Goal: Contribute content

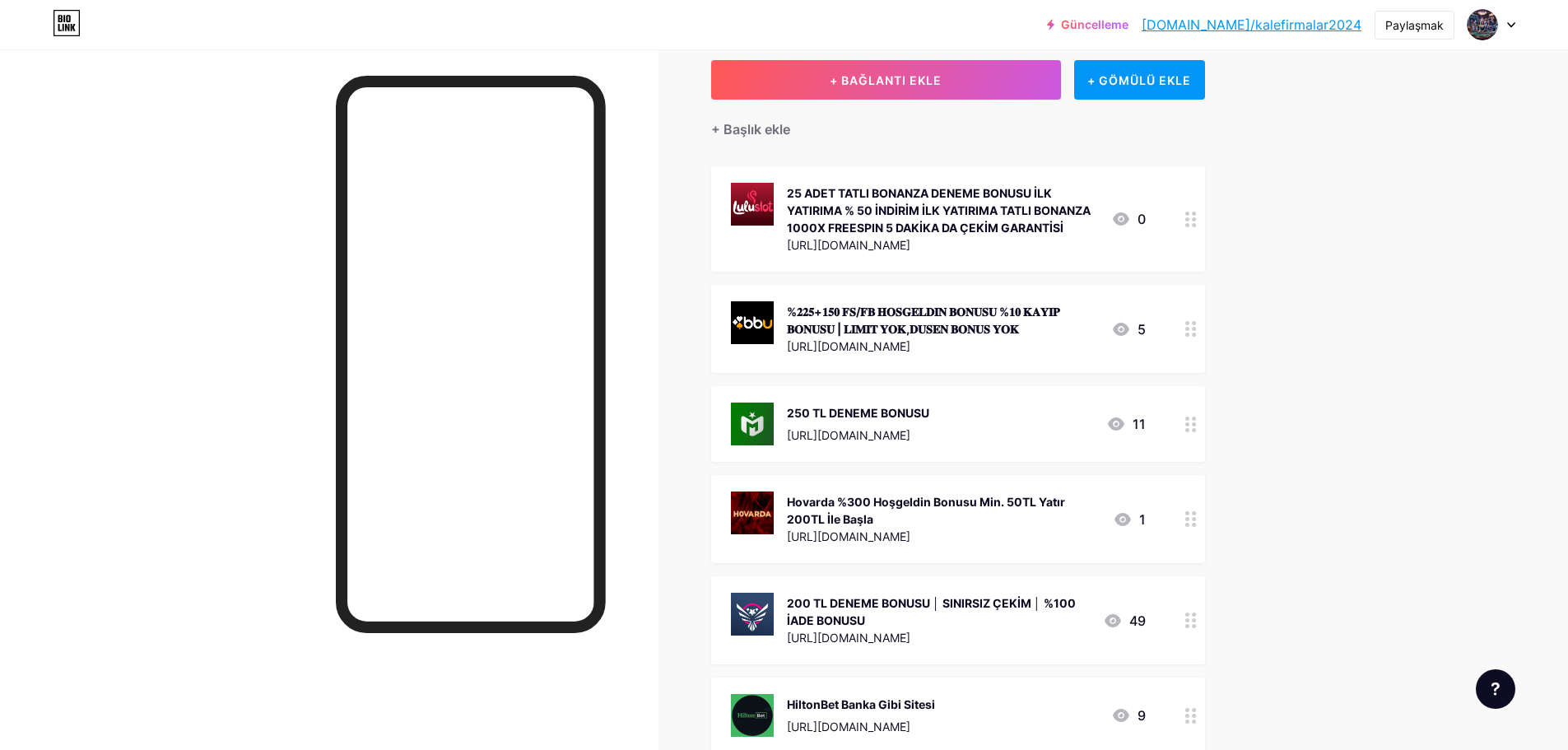
scroll to position [87, 0]
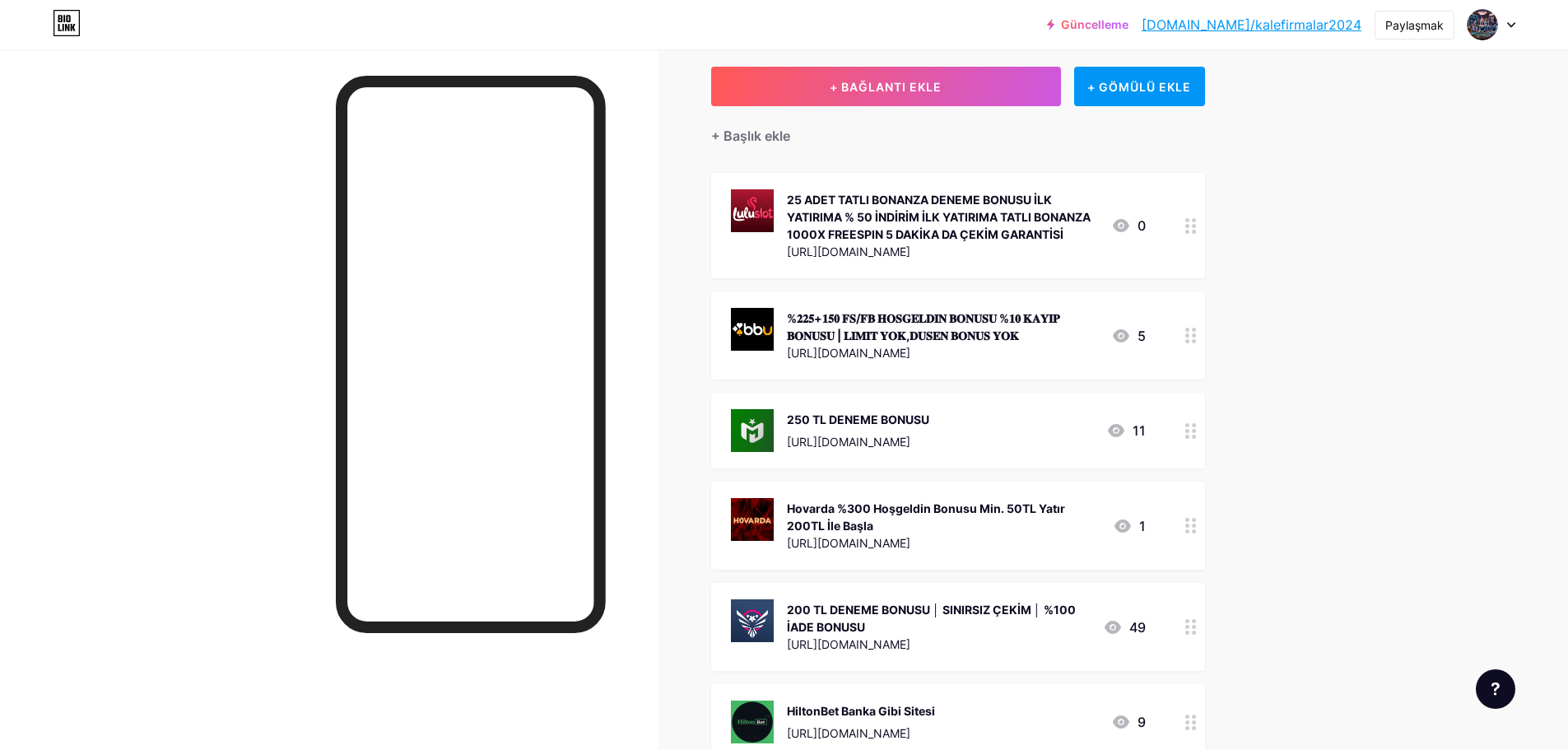
click at [1189, 436] on circle at bounding box center [1187, 436] width 4 height 4
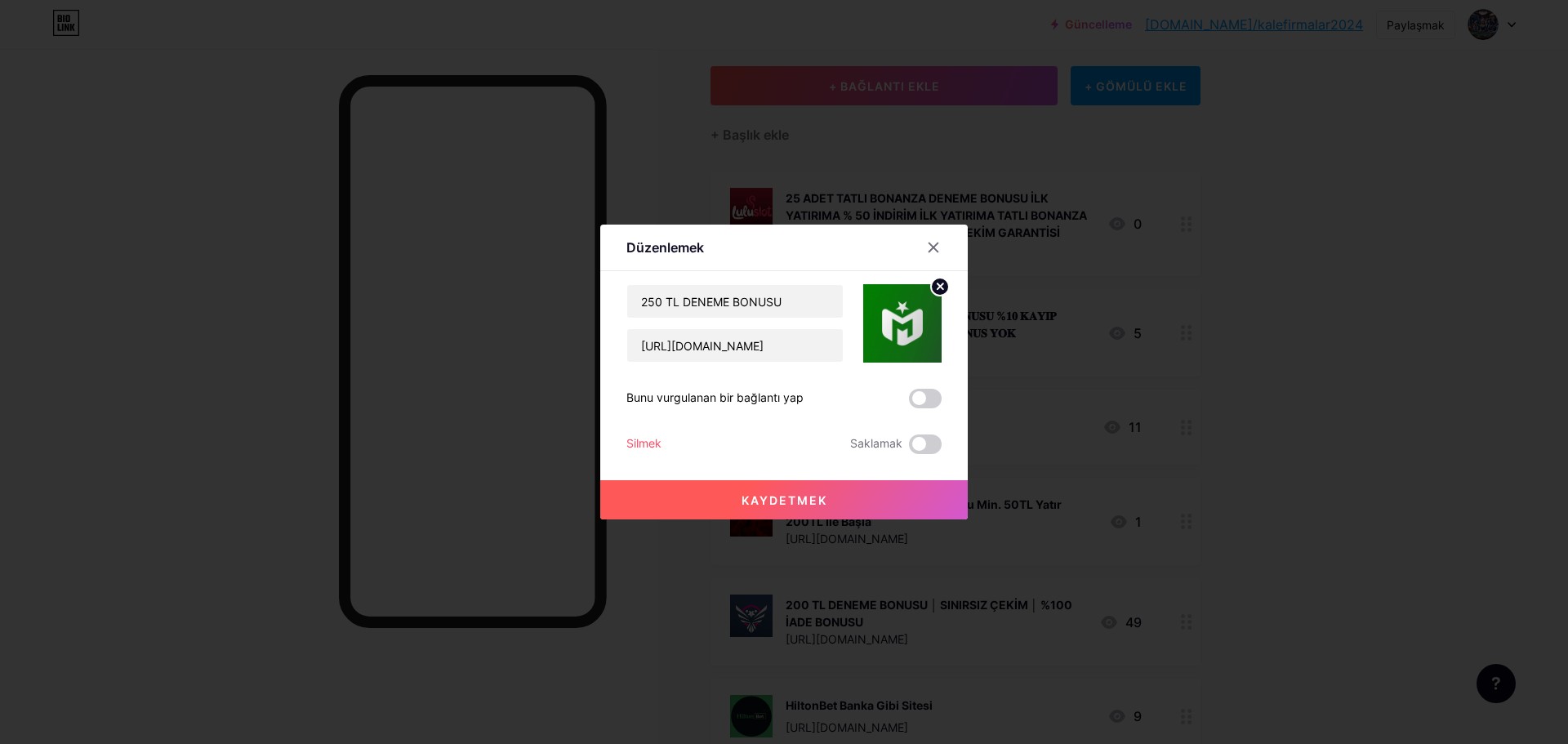
click at [648, 444] on font "Silmek" at bounding box center [643, 443] width 35 height 14
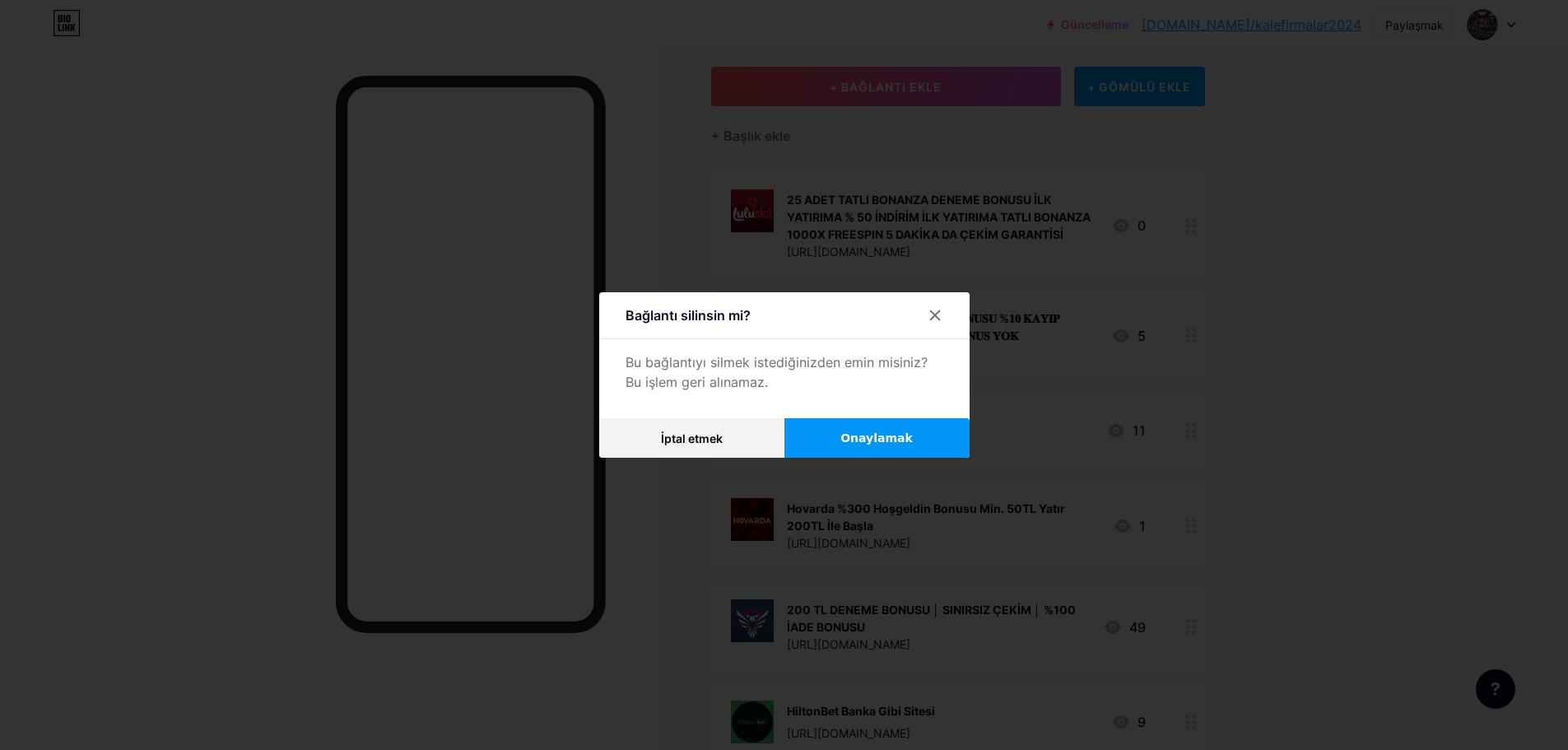
click at [883, 441] on font "Onaylamak" at bounding box center [876, 437] width 73 height 13
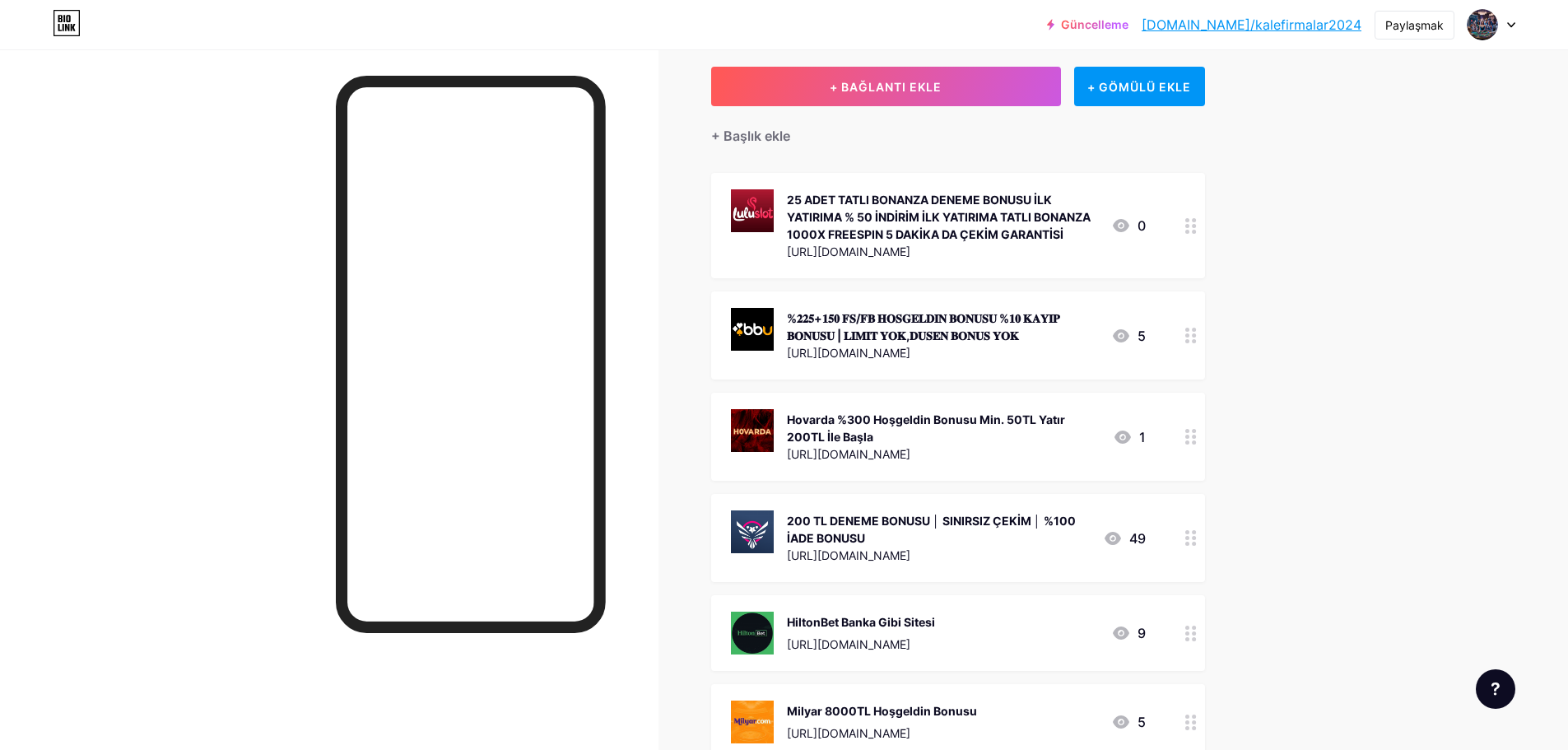
click at [1197, 541] on icon at bounding box center [1191, 538] width 12 height 16
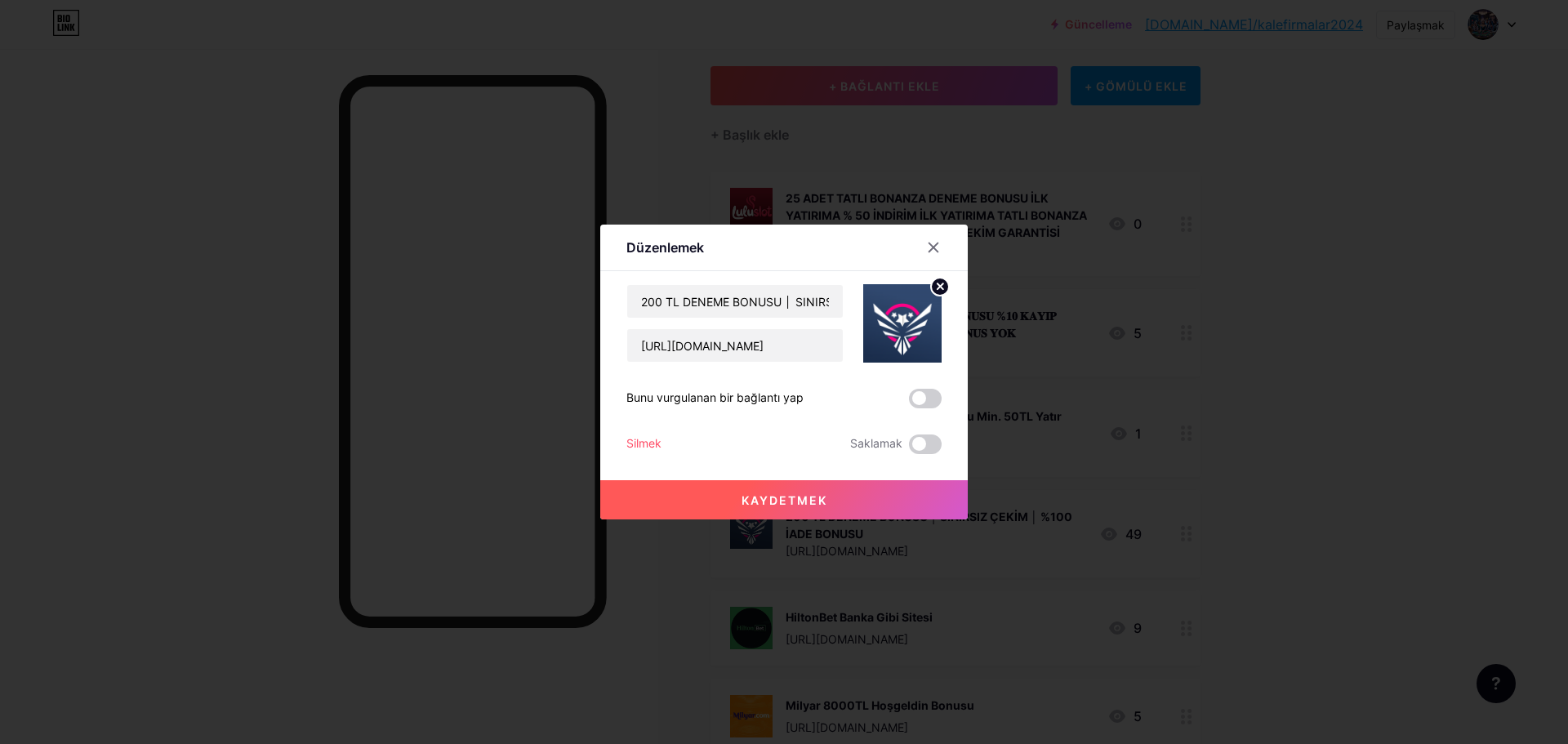
click at [645, 440] on font "Silmek" at bounding box center [643, 443] width 35 height 14
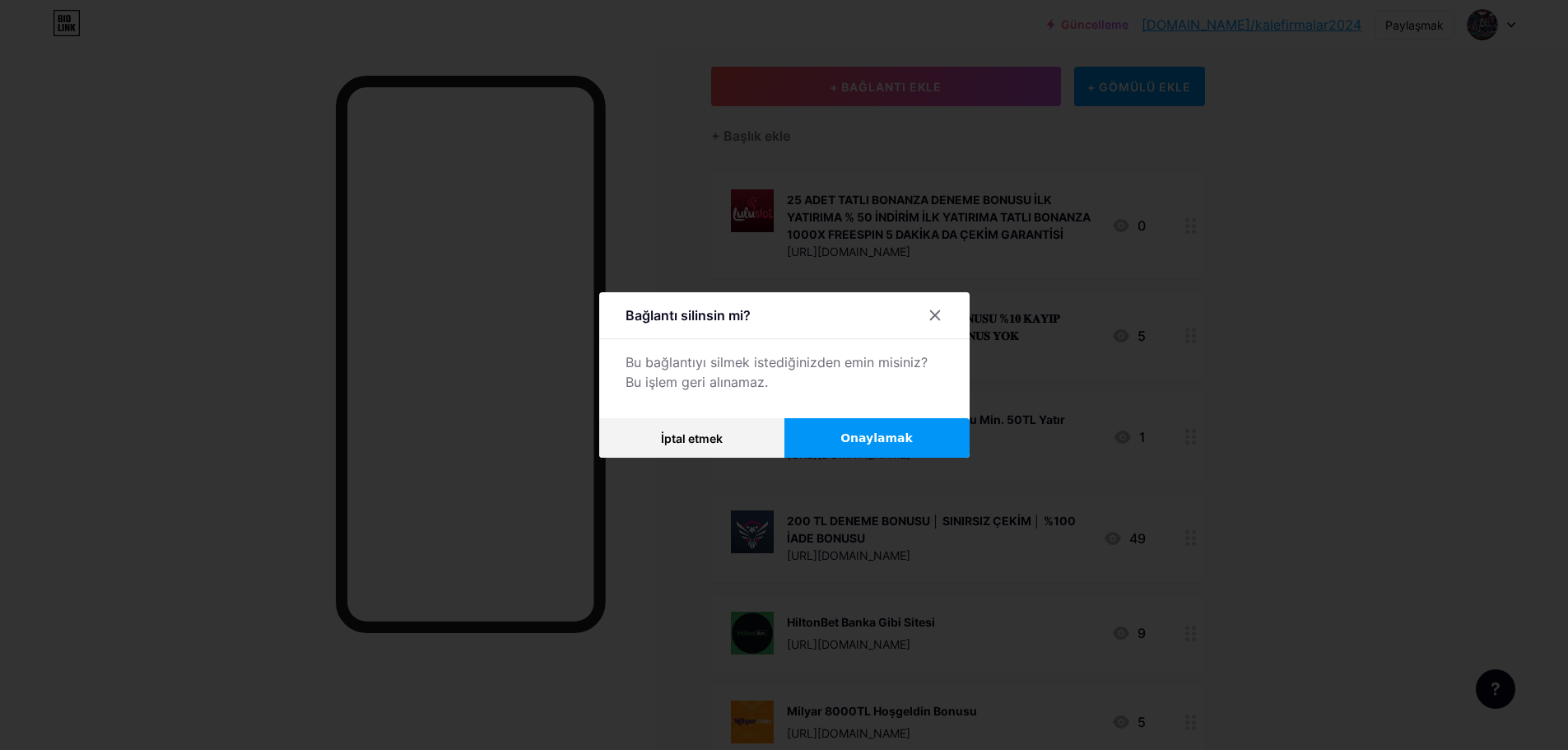
click at [911, 441] on font "Onaylamak" at bounding box center [876, 437] width 73 height 13
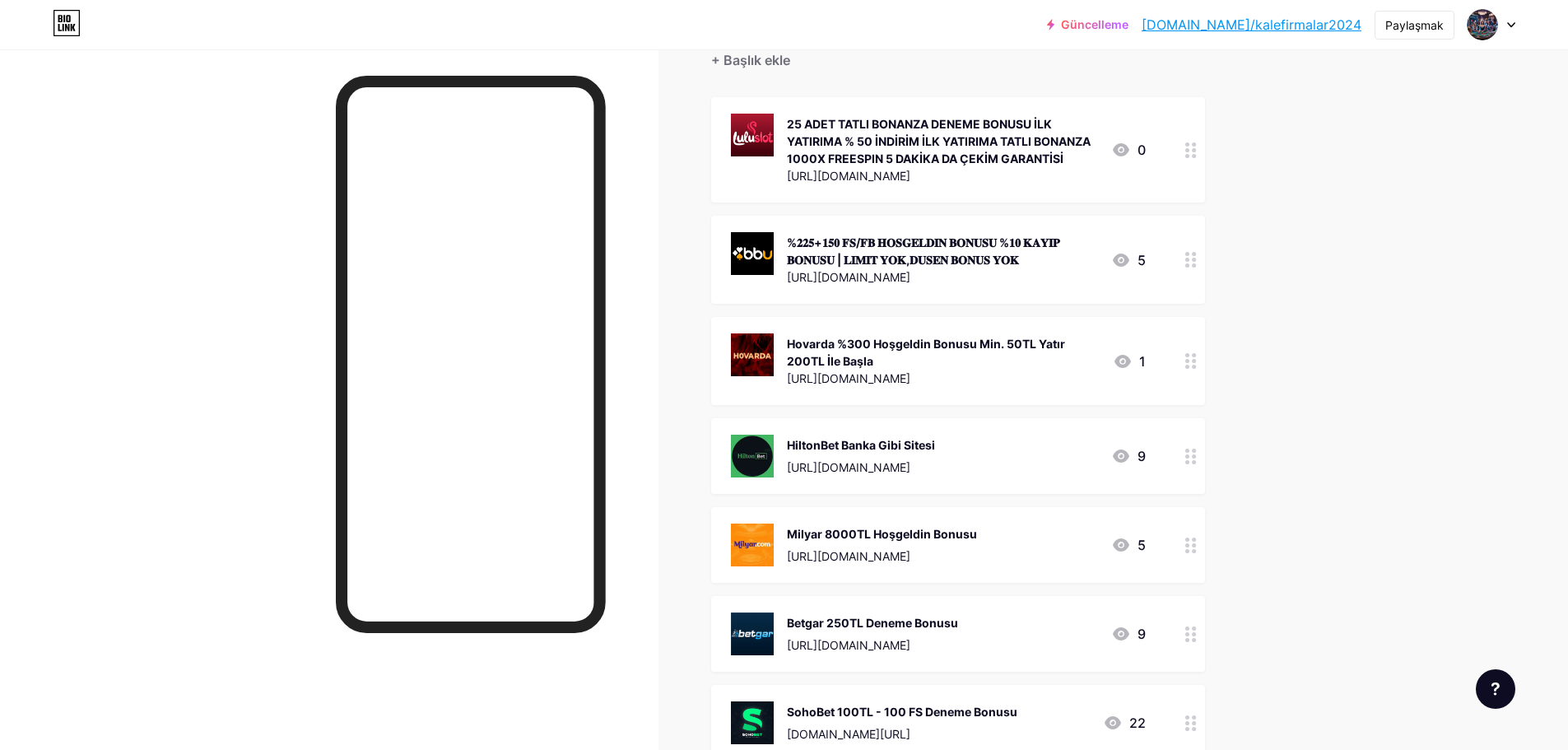
scroll to position [169, 0]
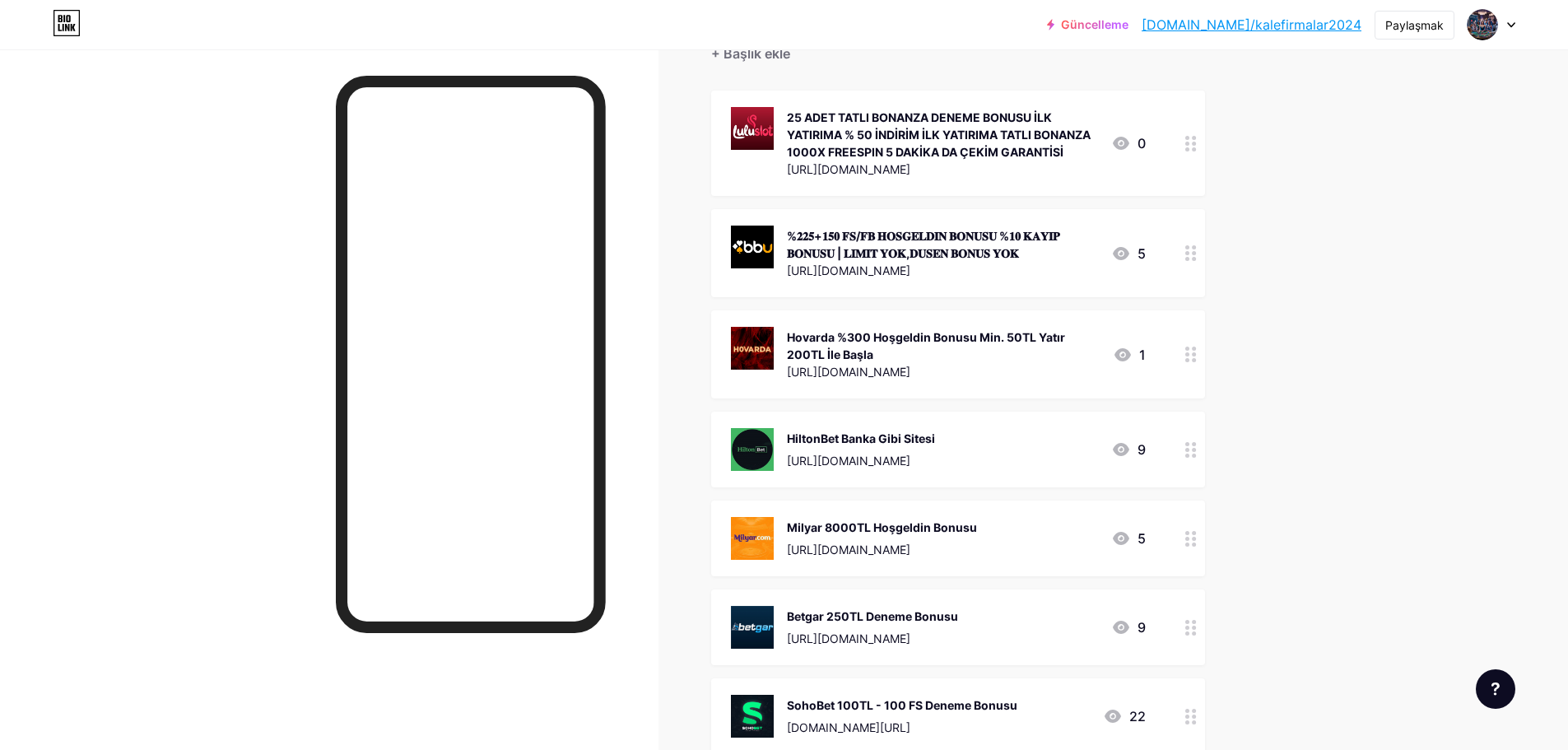
click at [1204, 541] on div at bounding box center [1191, 538] width 28 height 76
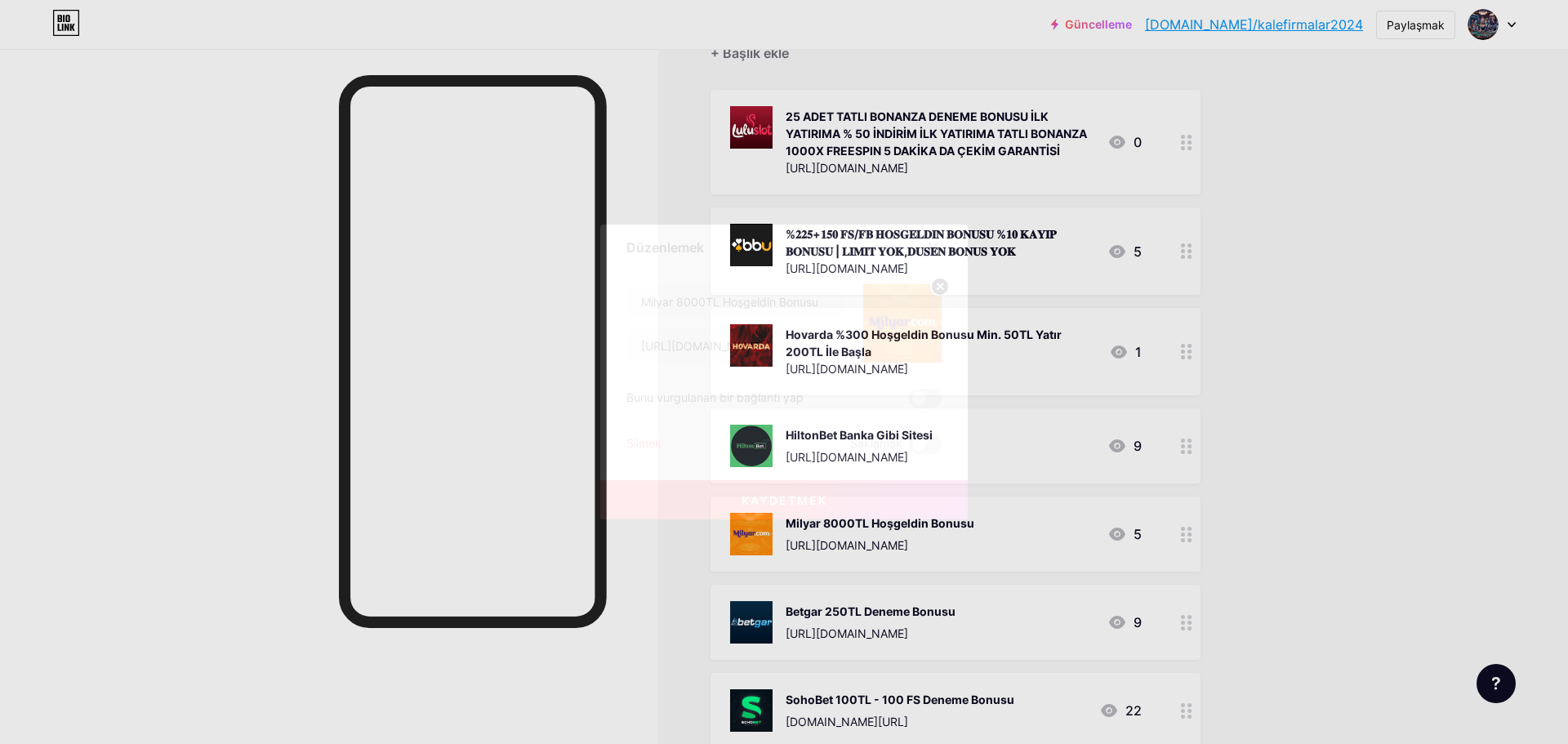
click at [645, 444] on font "Silmek" at bounding box center [643, 443] width 35 height 14
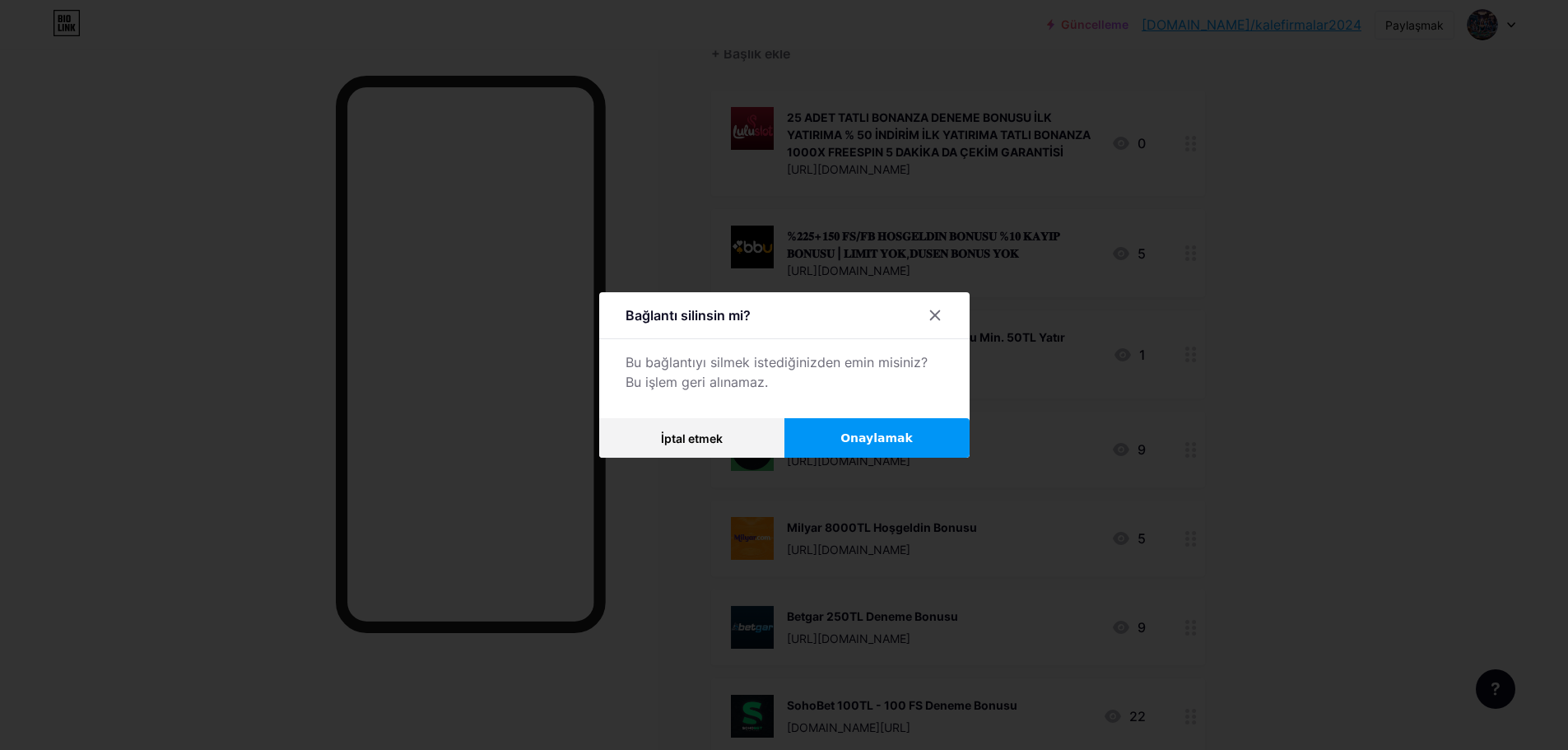
click at [869, 453] on button "Onaylamak" at bounding box center [877, 438] width 186 height 40
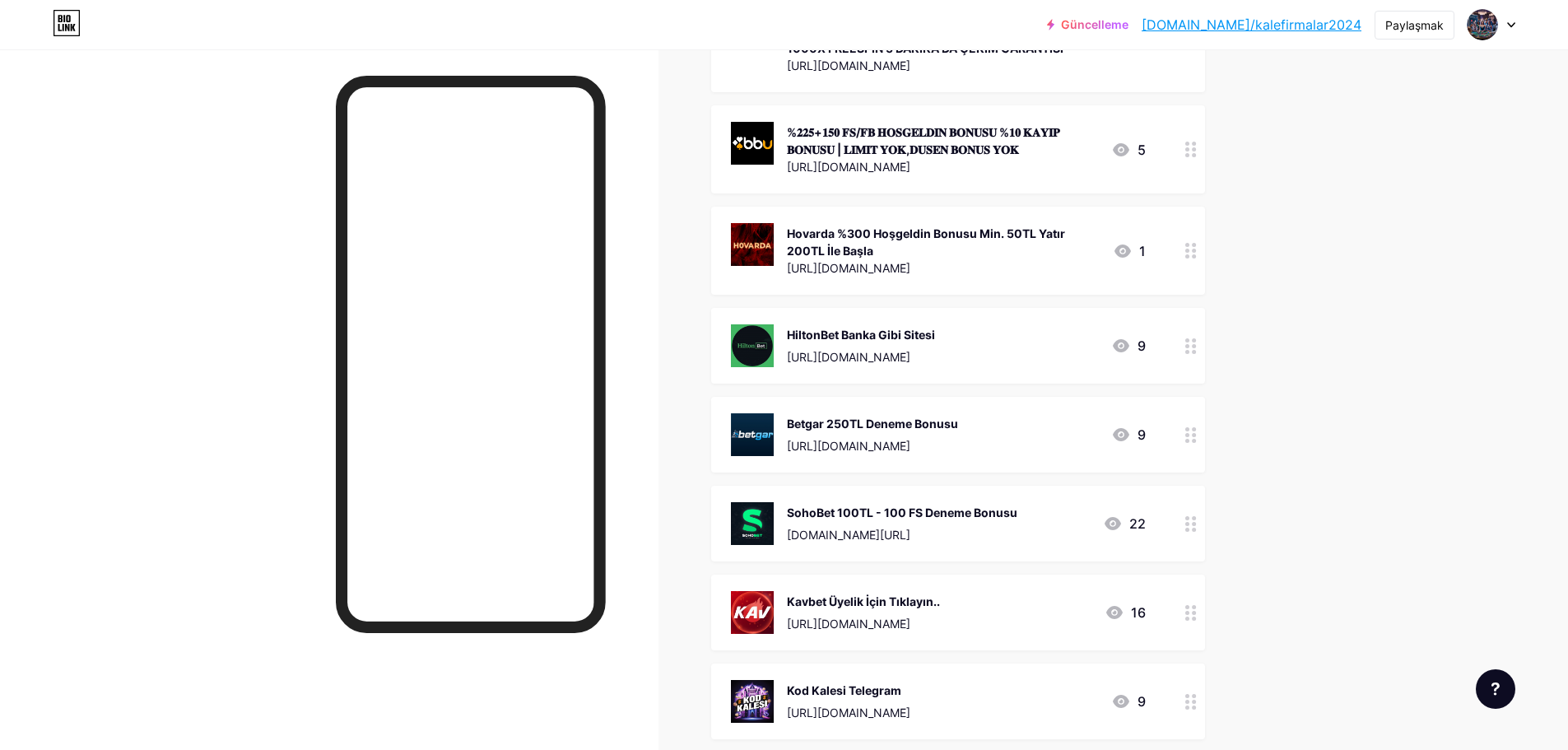
scroll to position [334, 0]
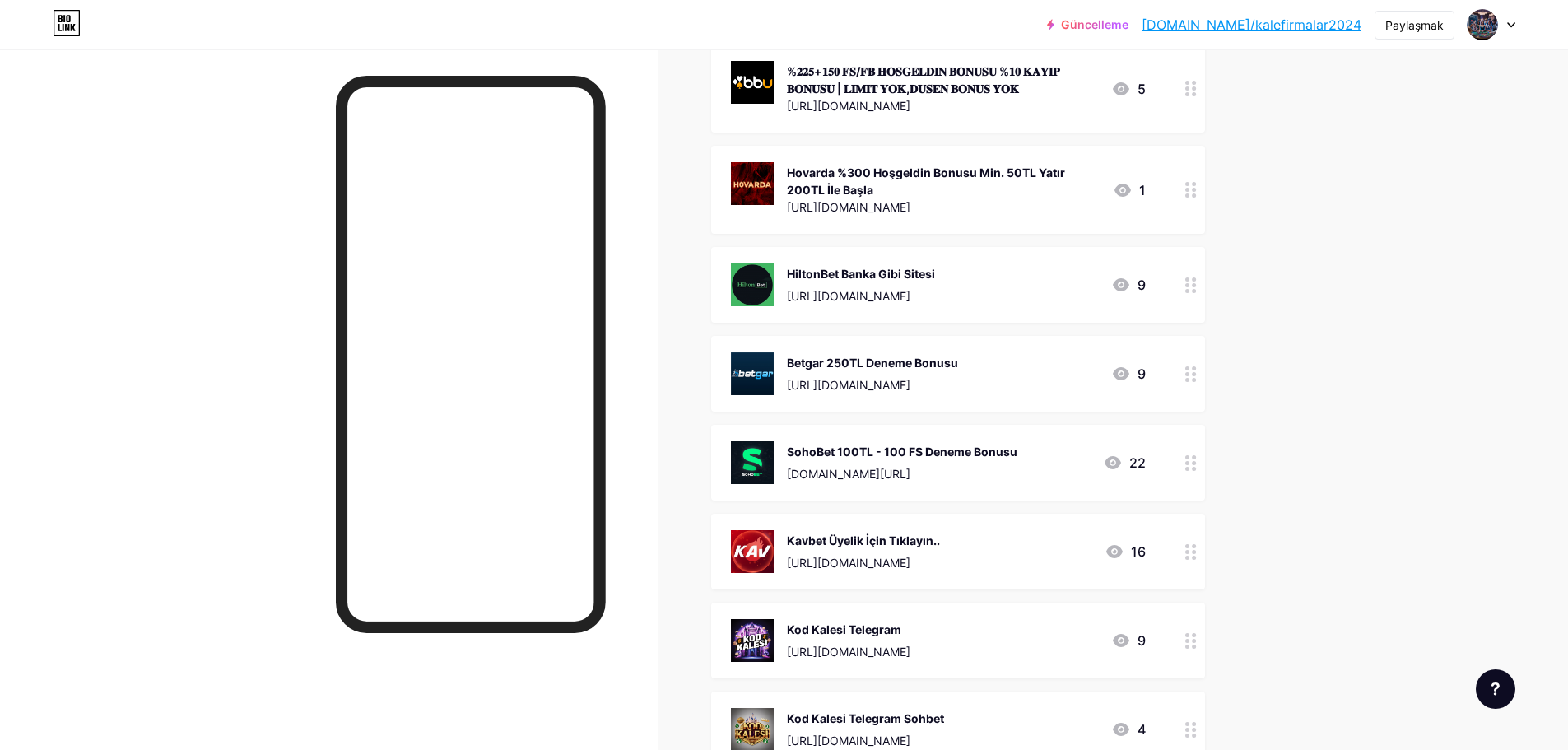
click at [1196, 461] on circle at bounding box center [1194, 463] width 4 height 4
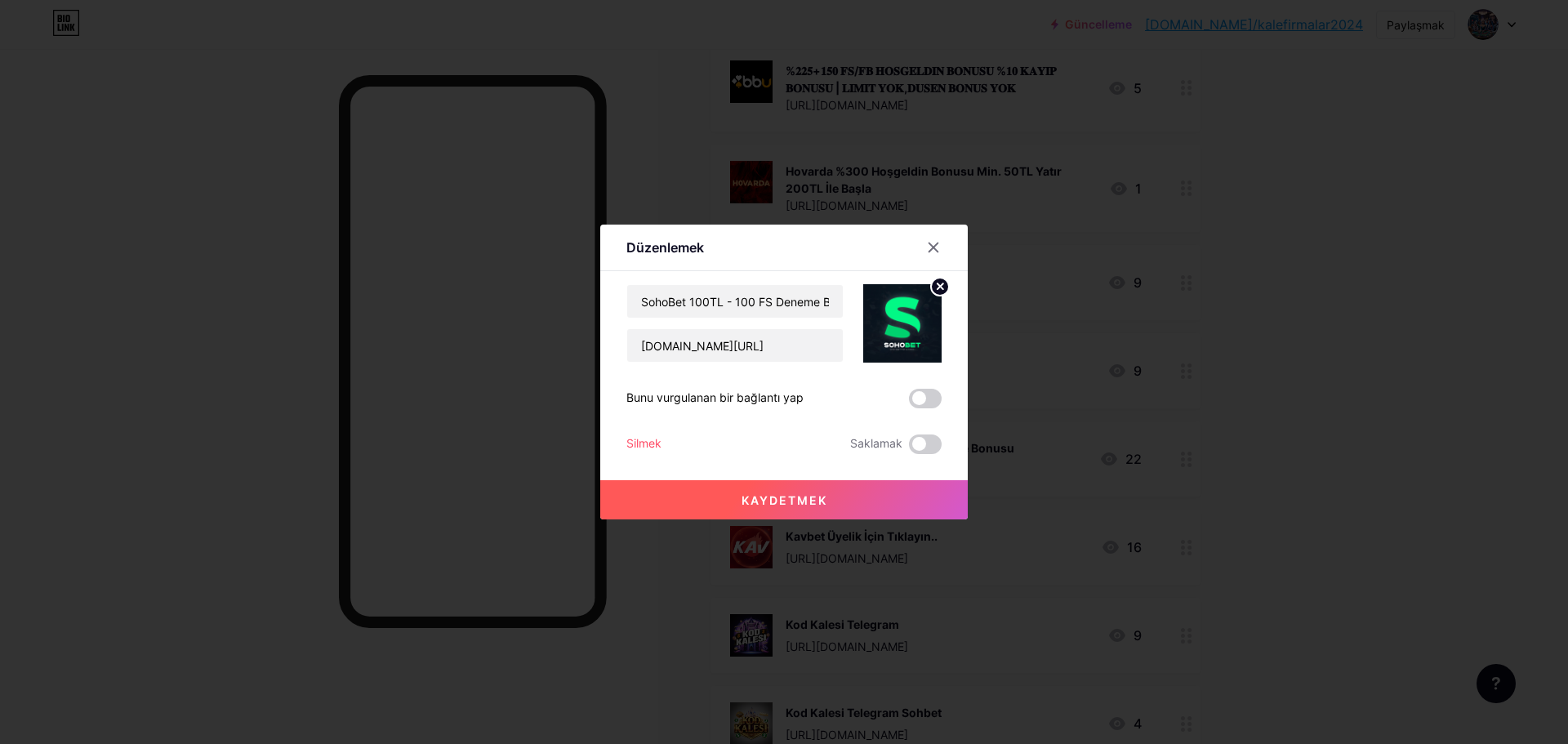
click at [645, 435] on div "Silmek" at bounding box center [643, 445] width 35 height 20
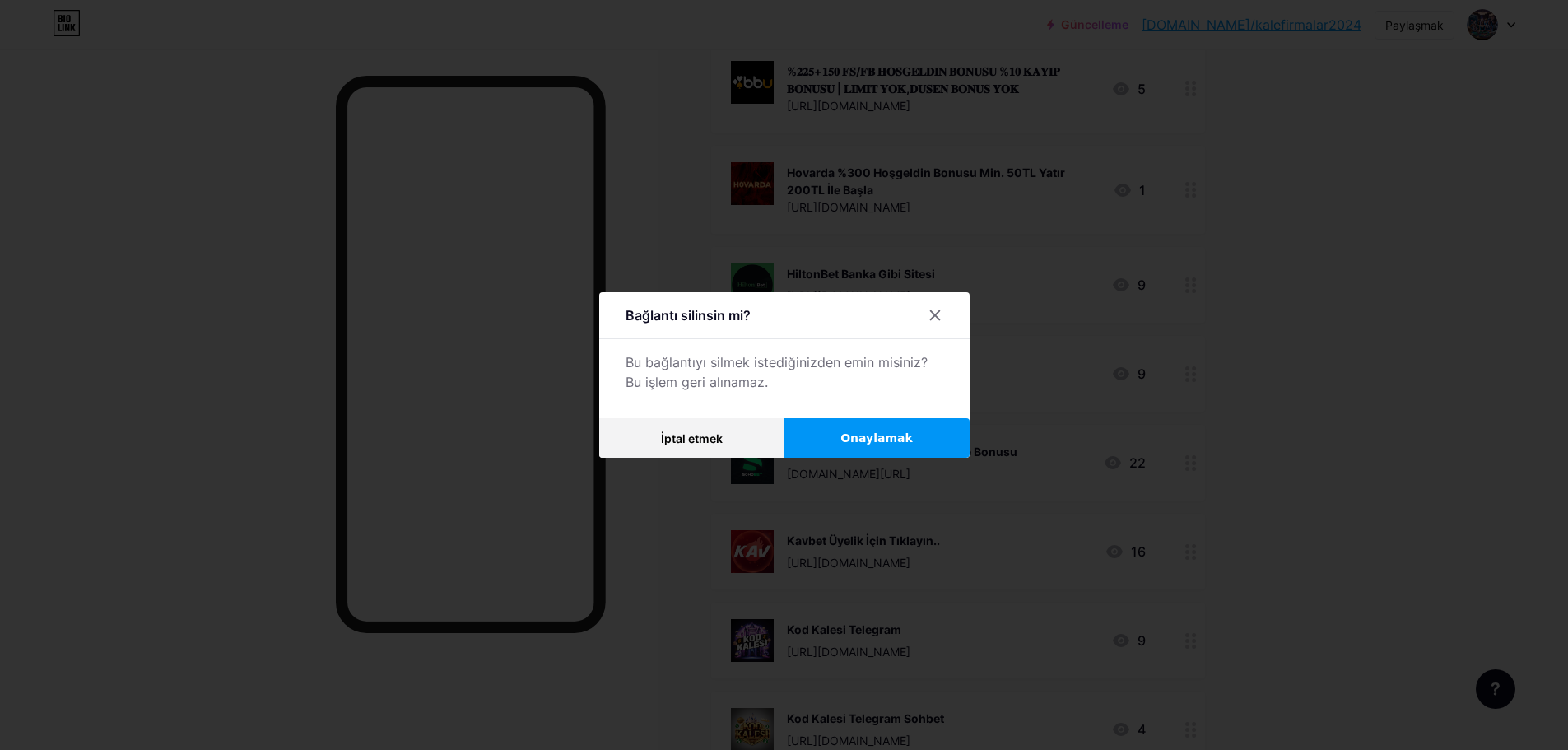
click at [909, 432] on font "Onaylamak" at bounding box center [876, 437] width 73 height 13
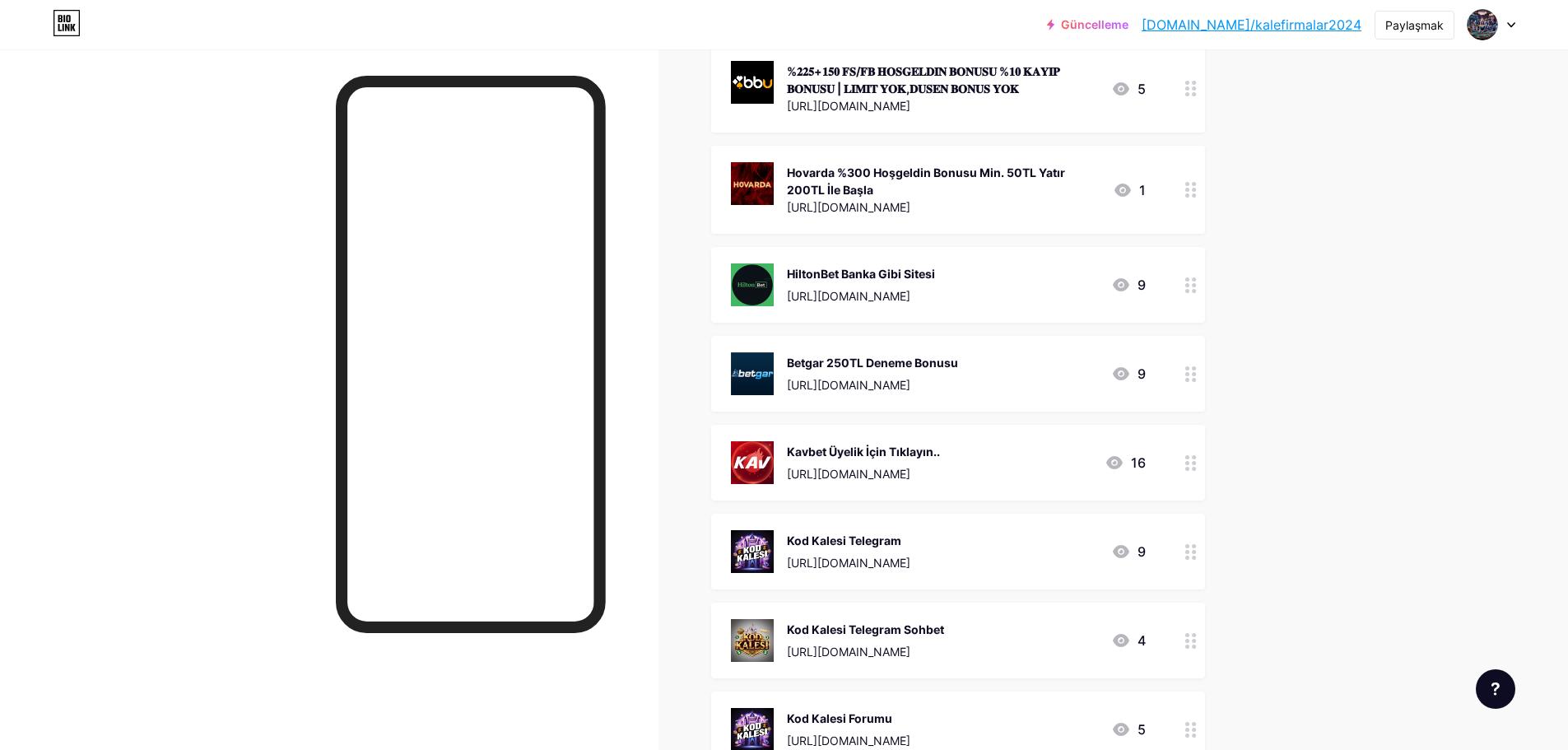
click at [1195, 373] on icon at bounding box center [1191, 375] width 12 height 16
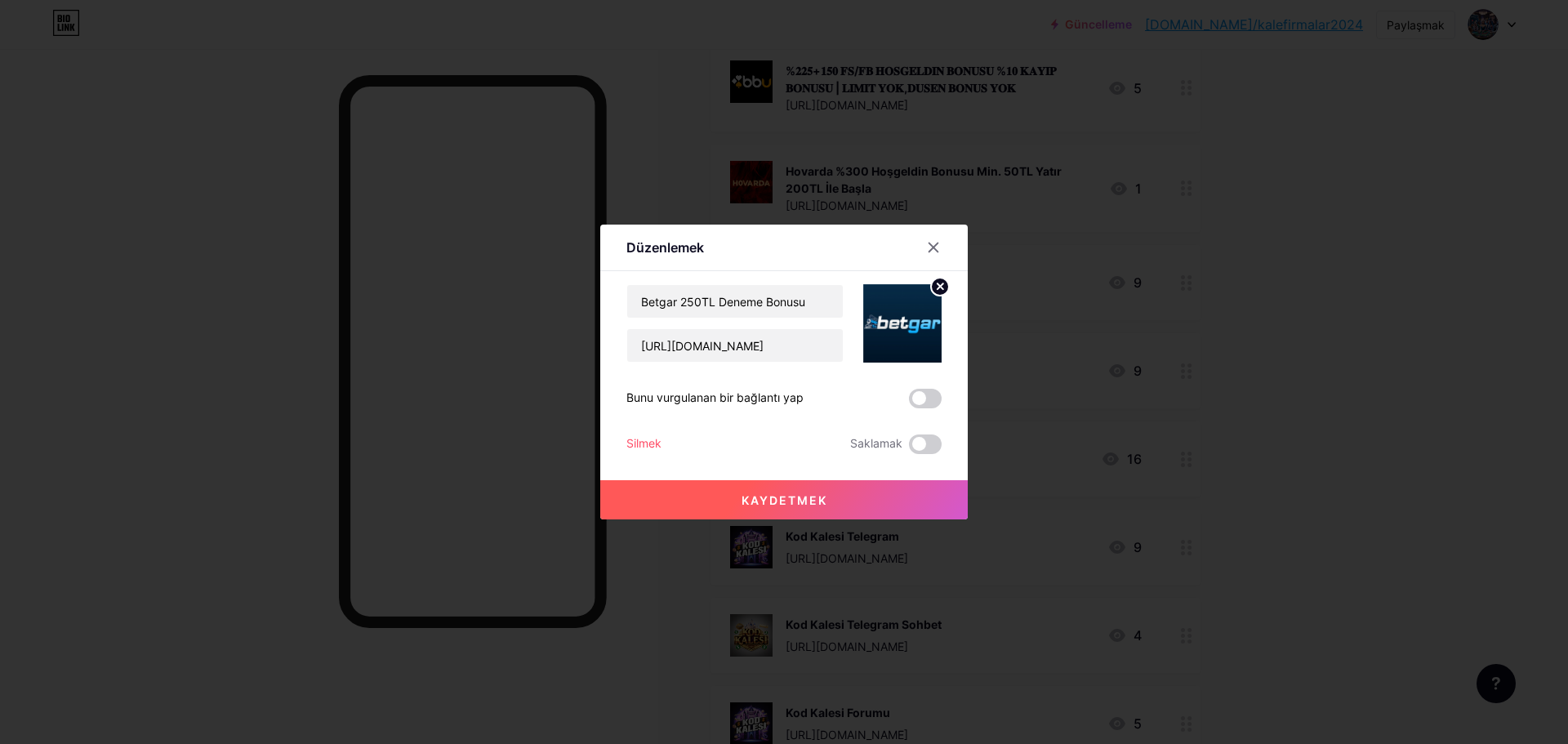
click at [633, 441] on font "Silmek" at bounding box center [643, 443] width 35 height 14
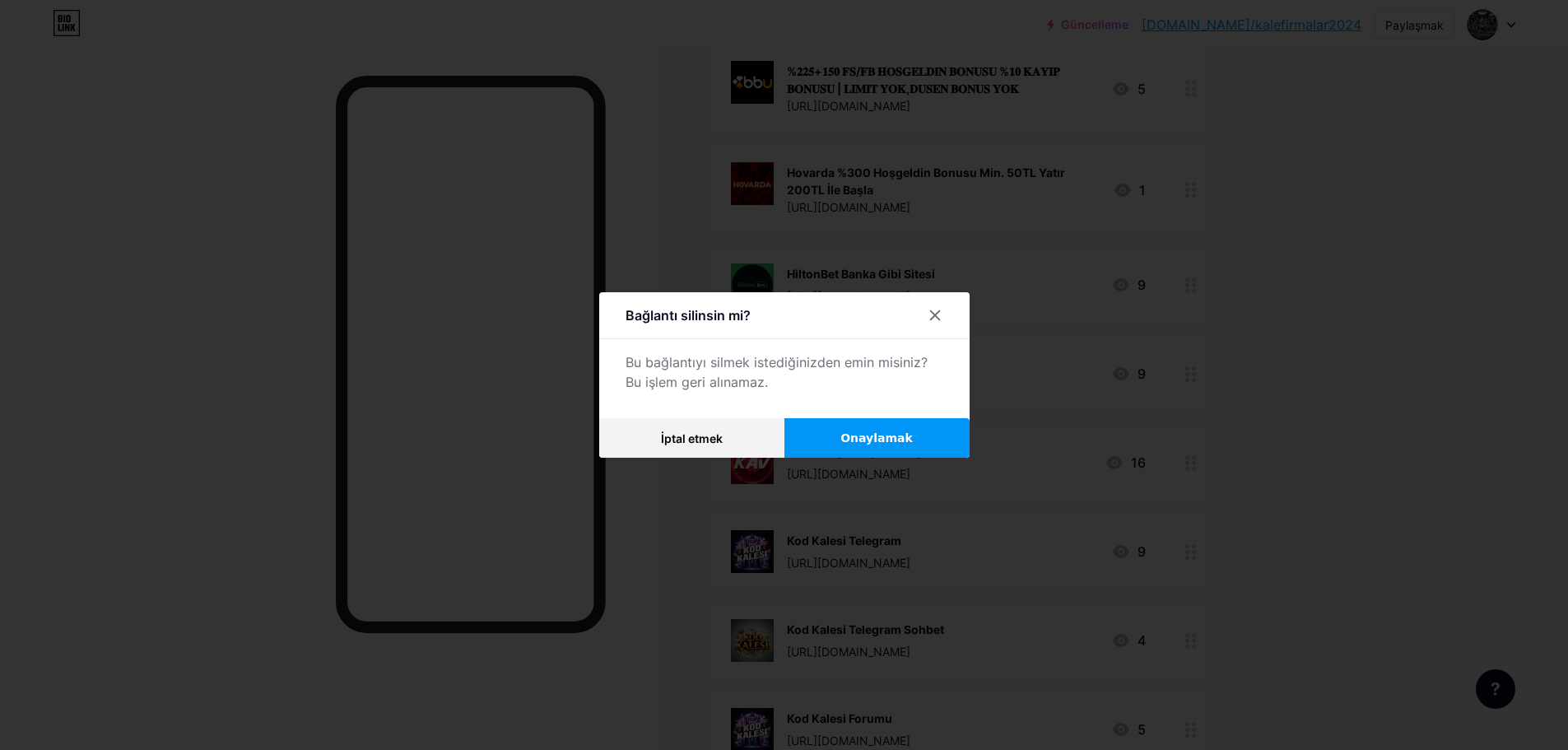
click at [841, 442] on button "Onaylamak" at bounding box center [877, 438] width 186 height 40
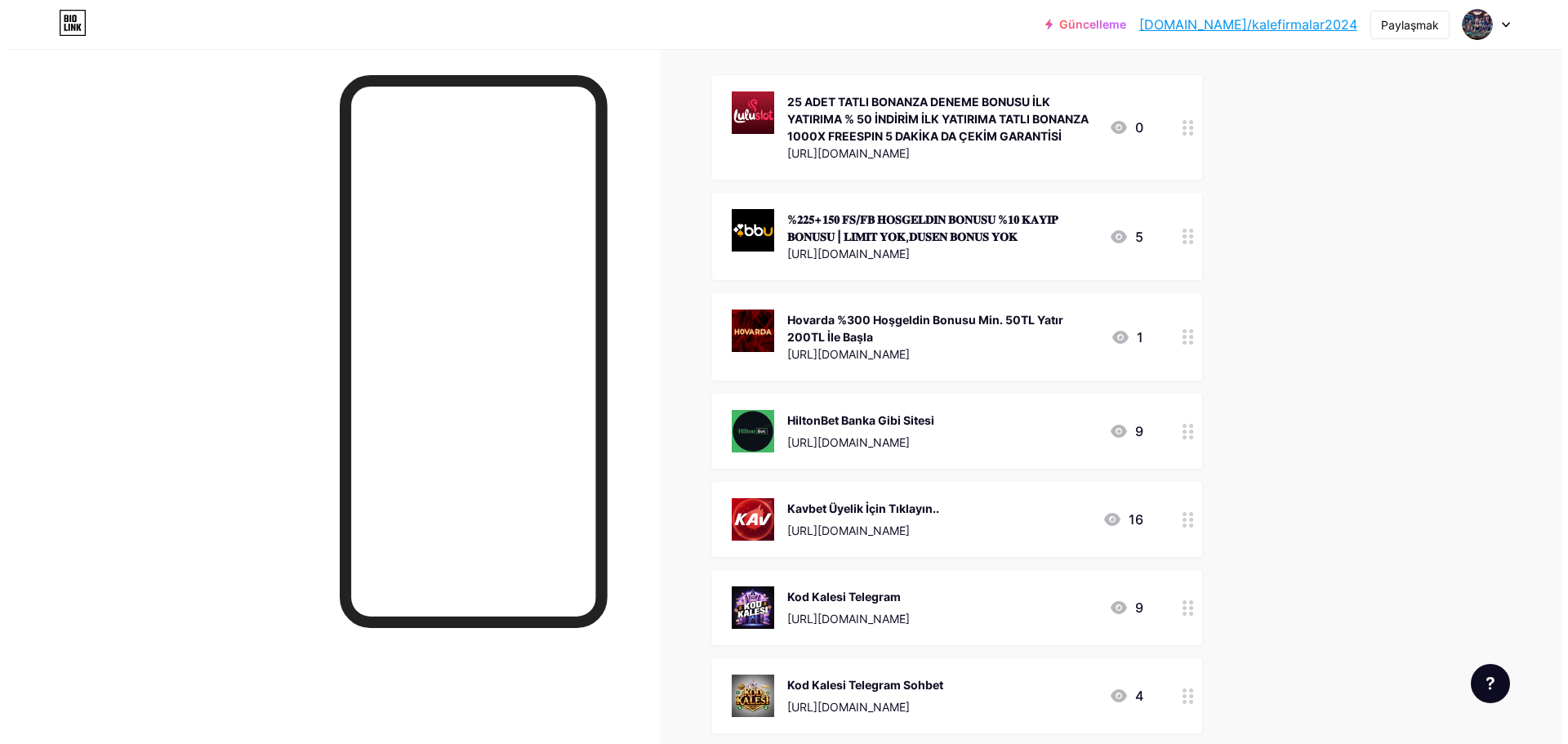
scroll to position [86, 0]
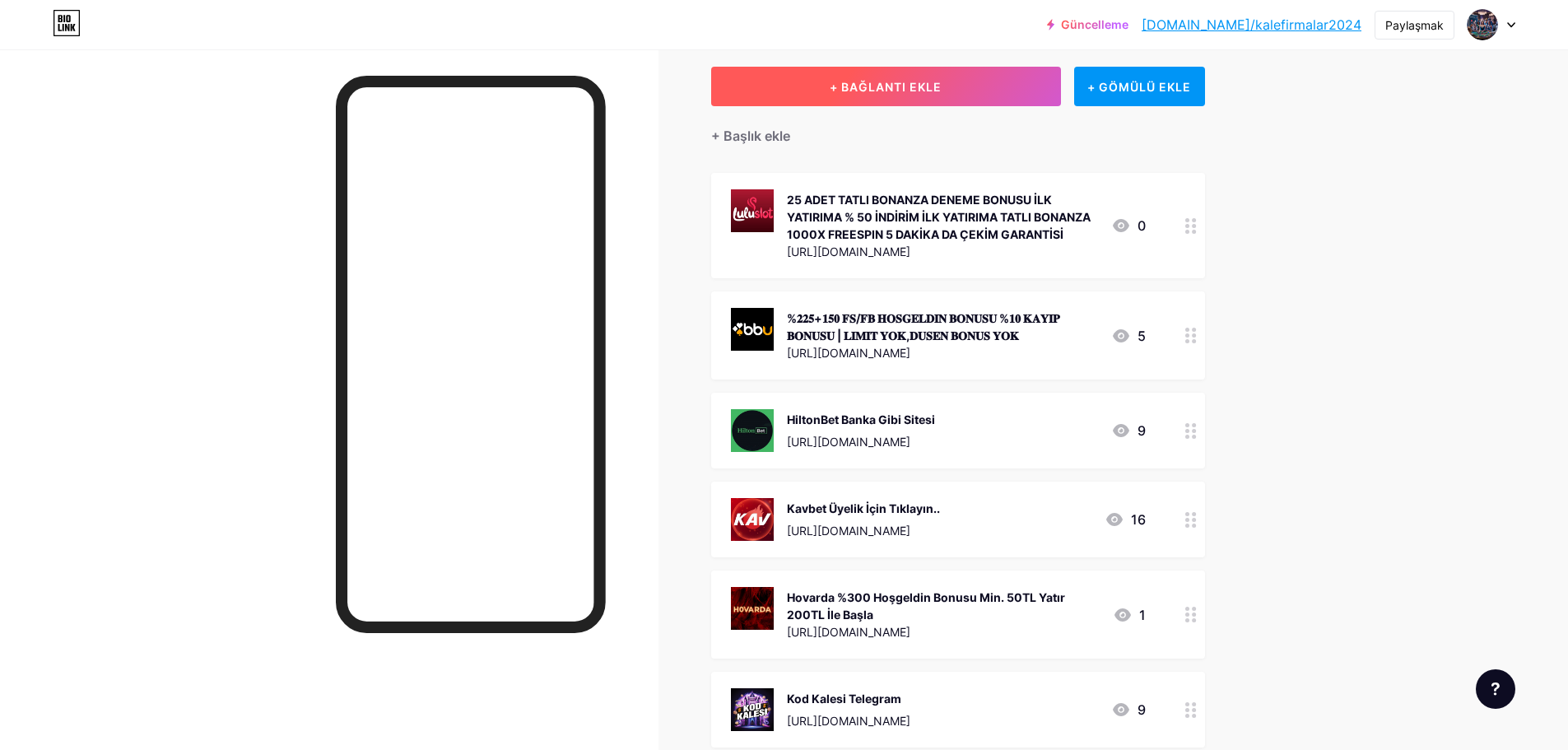
click at [889, 83] on font "+ BAĞLANTI EKLE" at bounding box center [885, 87] width 112 height 14
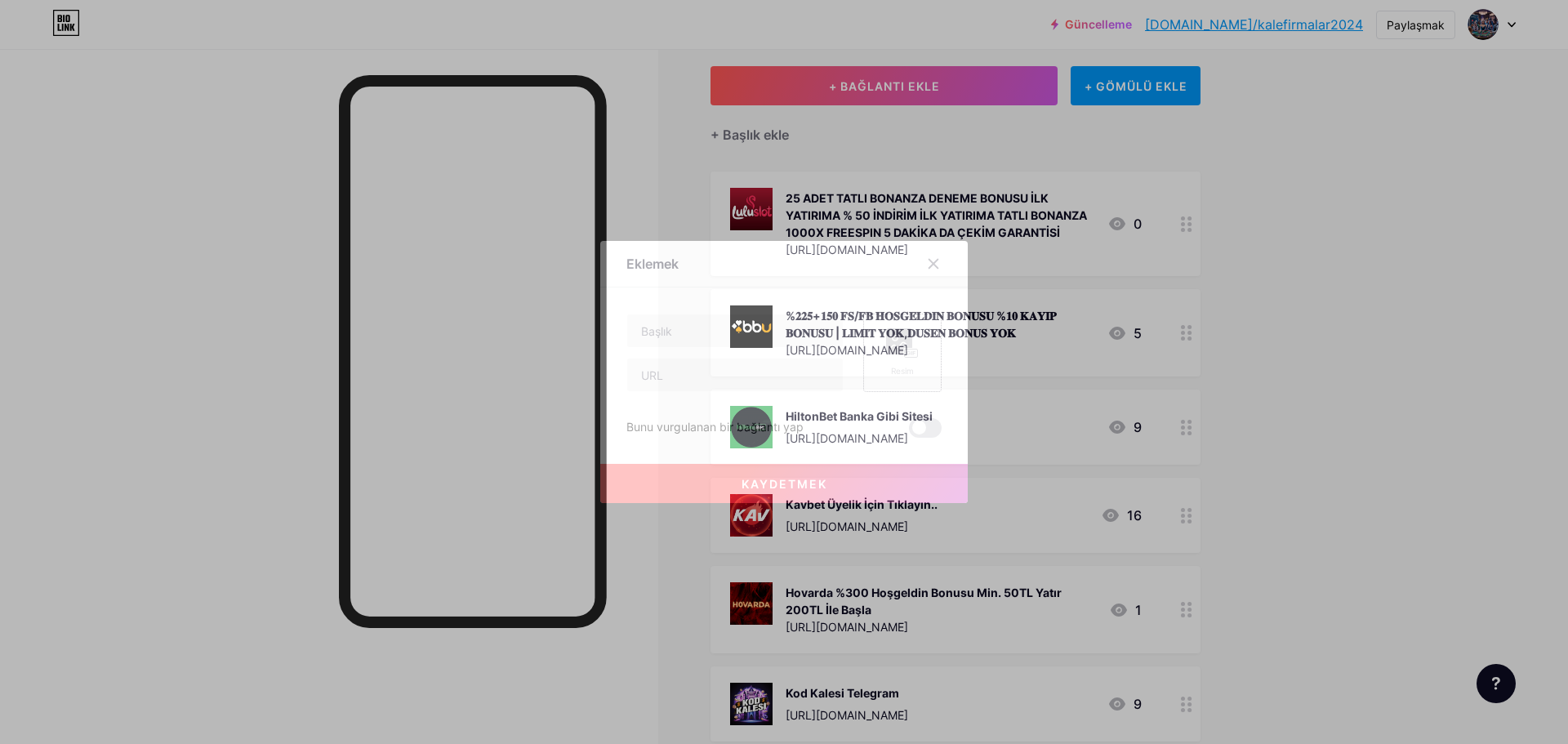
click at [915, 356] on rect at bounding box center [911, 354] width 13 height 8
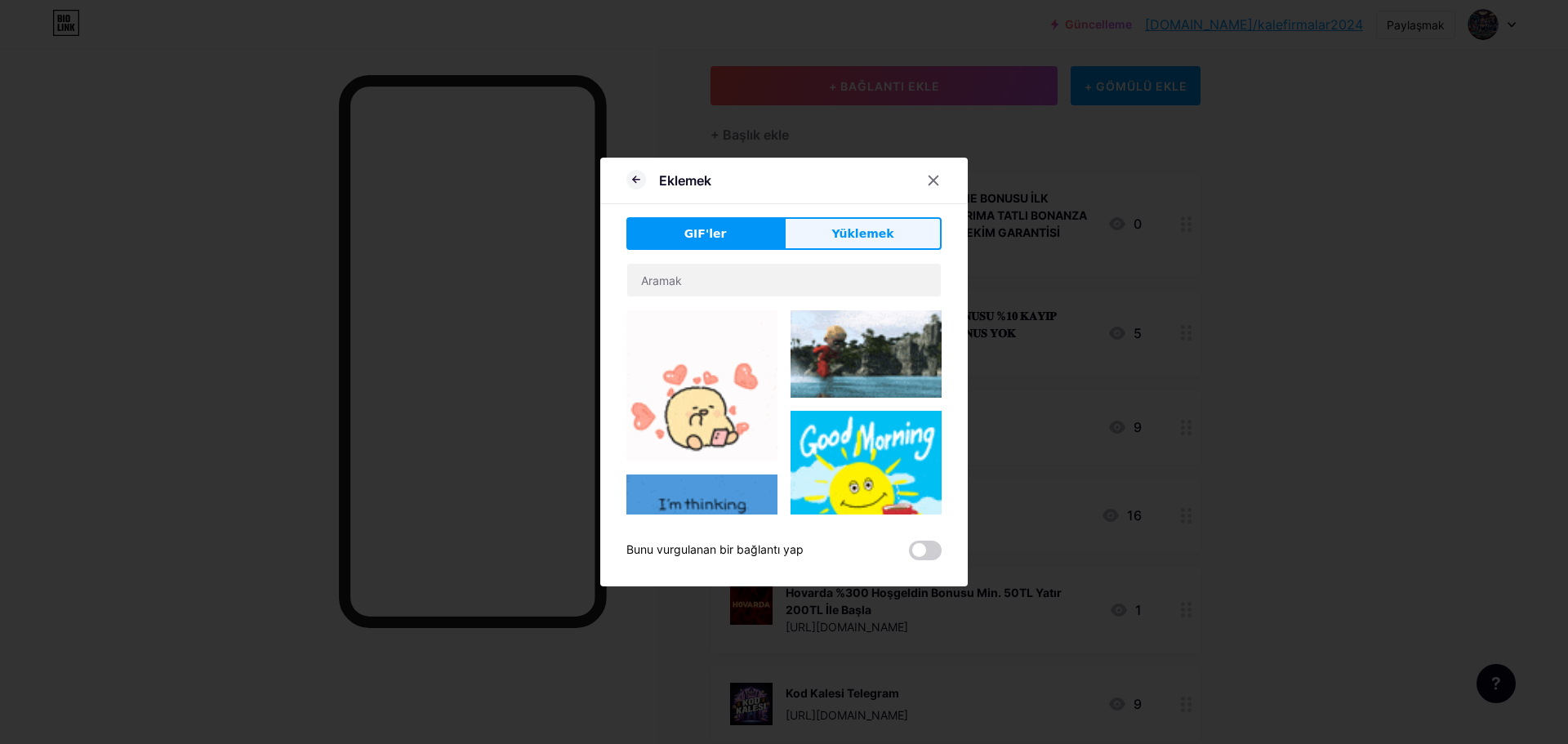
click at [848, 231] on font "Yüklemek" at bounding box center [862, 233] width 62 height 13
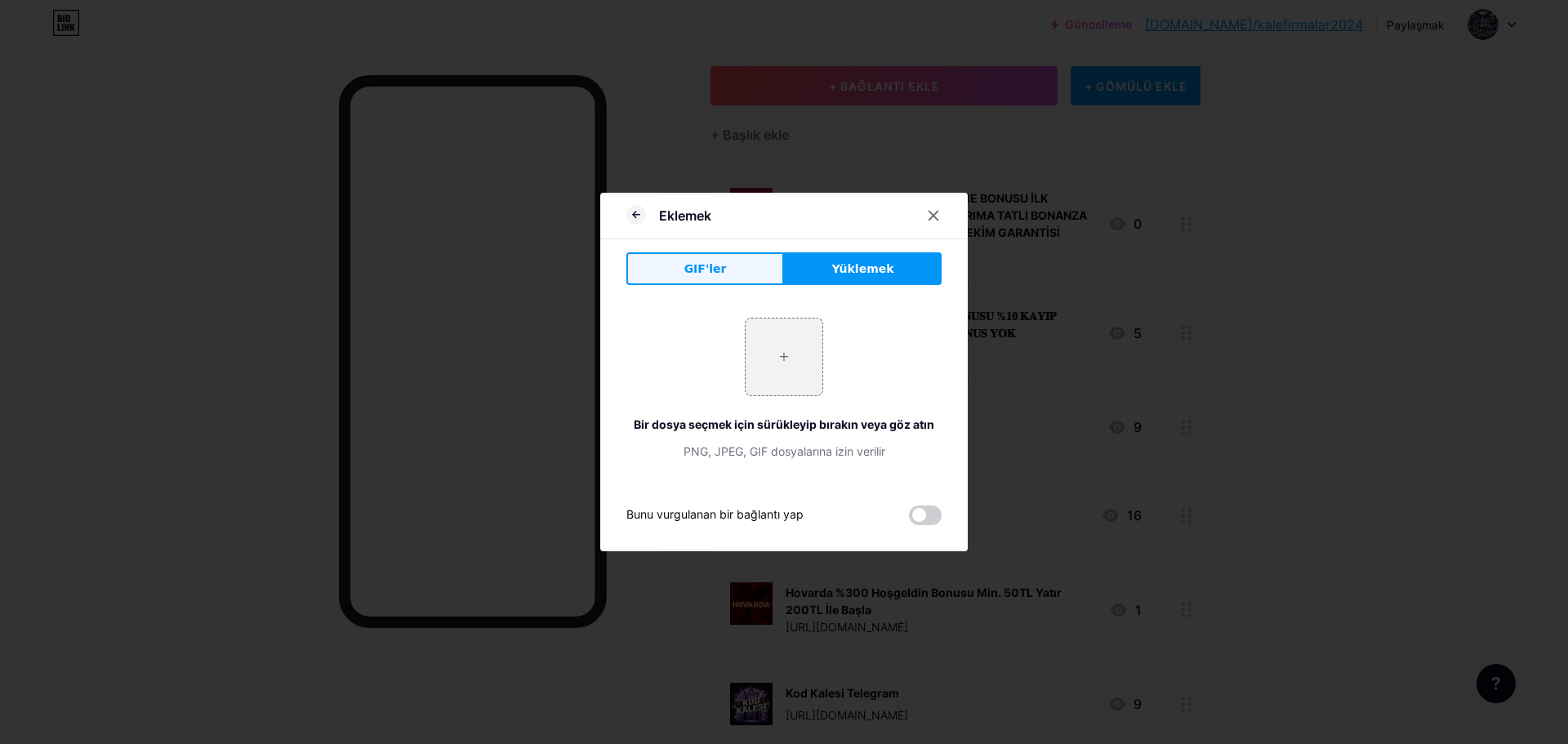
click at [736, 272] on button "GIF'ler" at bounding box center [704, 268] width 157 height 33
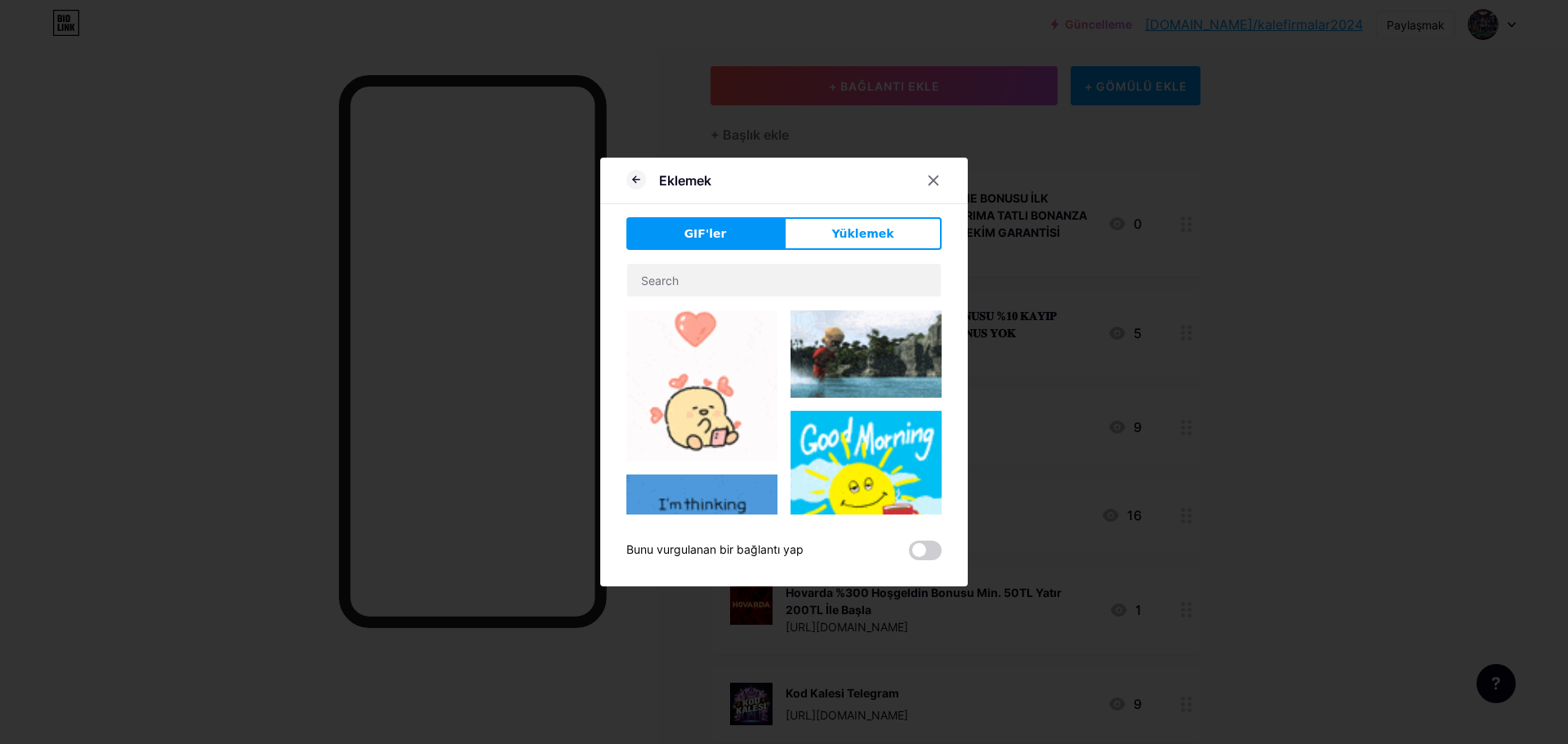
click at [838, 233] on font "Yüklemek" at bounding box center [862, 233] width 62 height 13
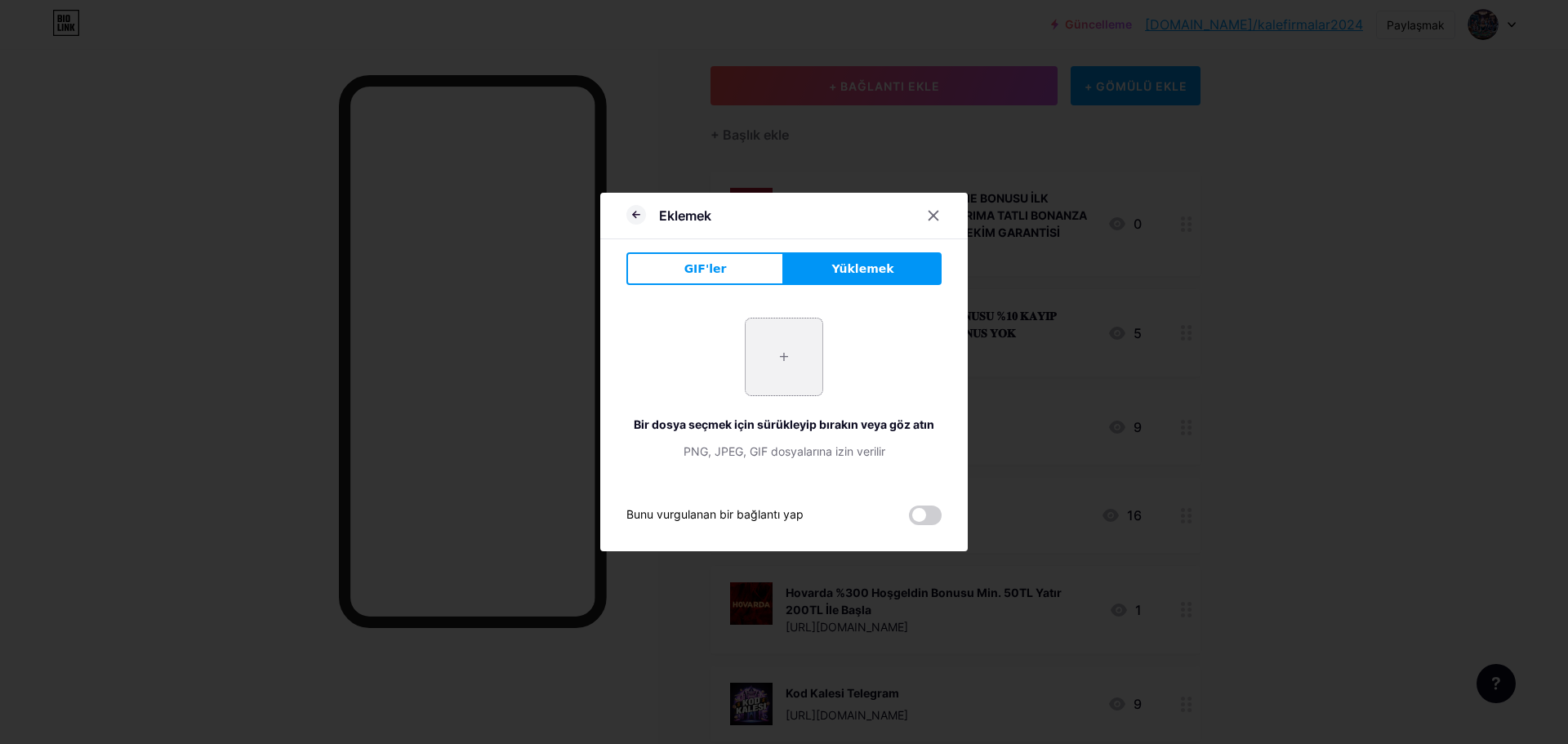
click at [794, 350] on input "file" at bounding box center [784, 358] width 77 height 77
type input "C:\fakepath\photo_2025-01-02_22-38-46.jpg"
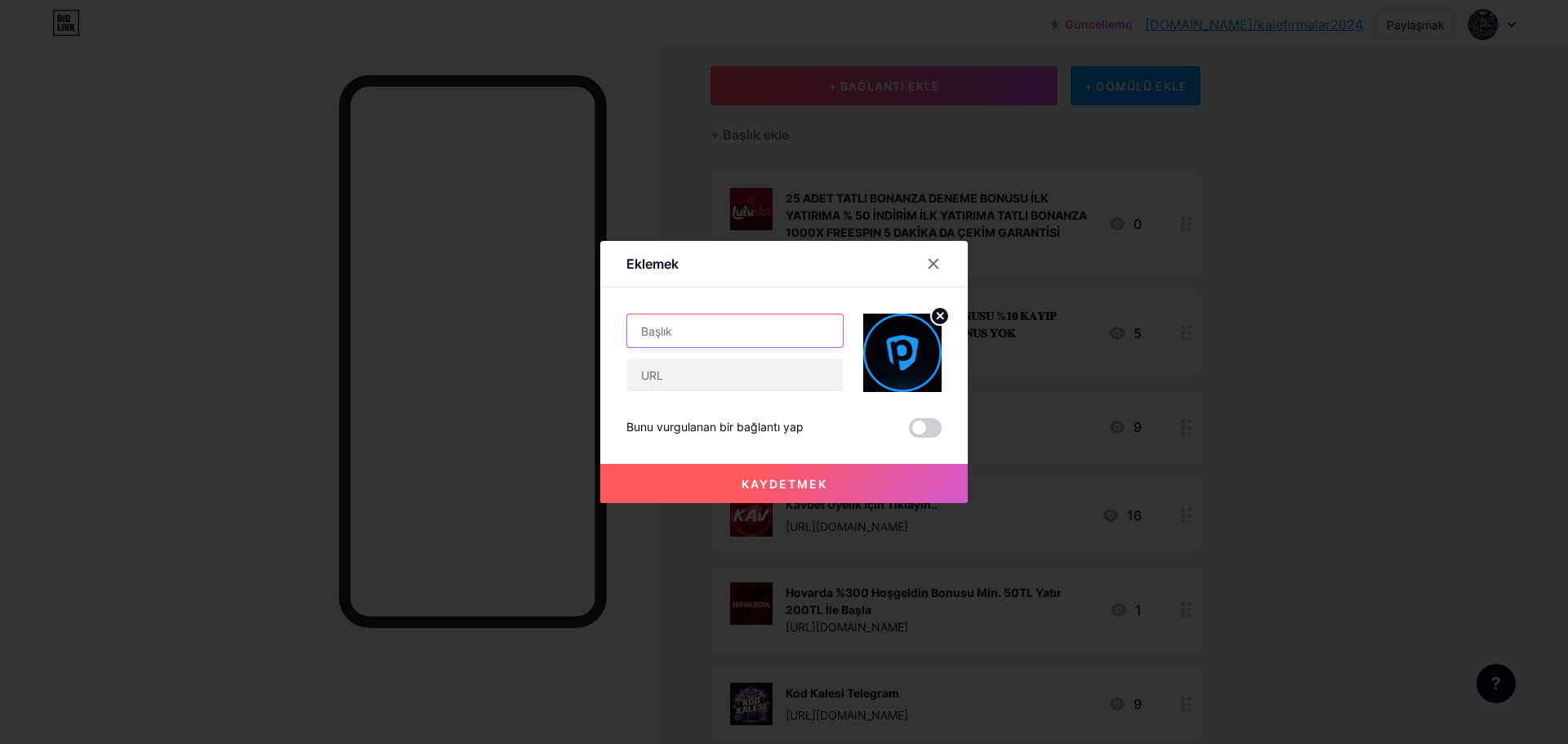
click at [734, 330] on input "text" at bounding box center [735, 330] width 216 height 33
paste input "[URL][DOMAIN_NAME]"
type input "[URL][DOMAIN_NAME]"
click at [751, 371] on input "text" at bounding box center [735, 374] width 216 height 33
paste input "[URL][DOMAIN_NAME]"
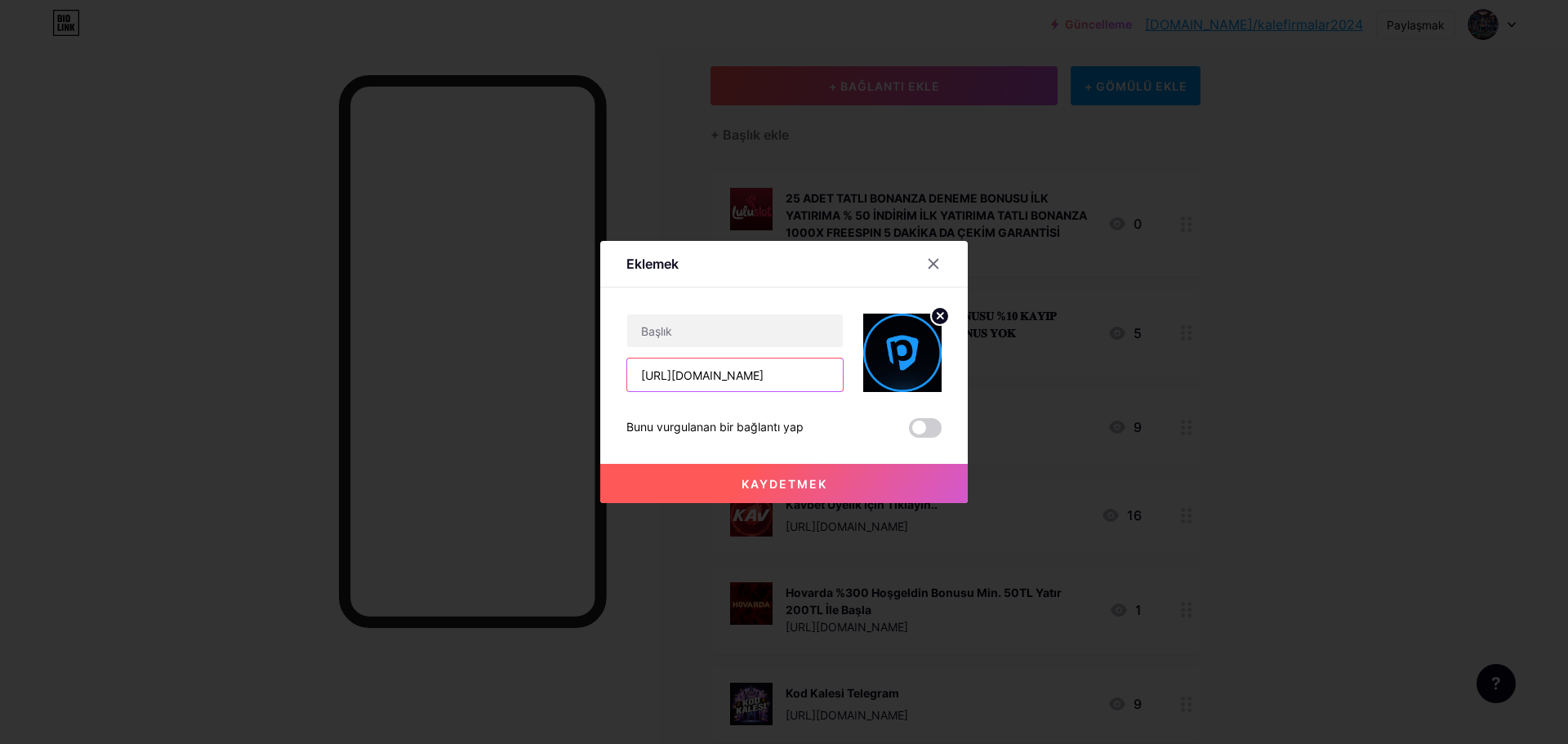
type input "[URL][DOMAIN_NAME]"
click at [750, 325] on input "text" at bounding box center [735, 330] width 216 height 33
paste input "4444 TL DENEME BONUSU / %100 İLK YATIRIMA KAYIP BONUSU / 100.000.000TL ÇEKİM İM…"
type input "4444 TL DENEME BONUSU / %100 İLK YATIRIMA KAYIP BONUSU / 100.000.000TL ÇEKİM İM…"
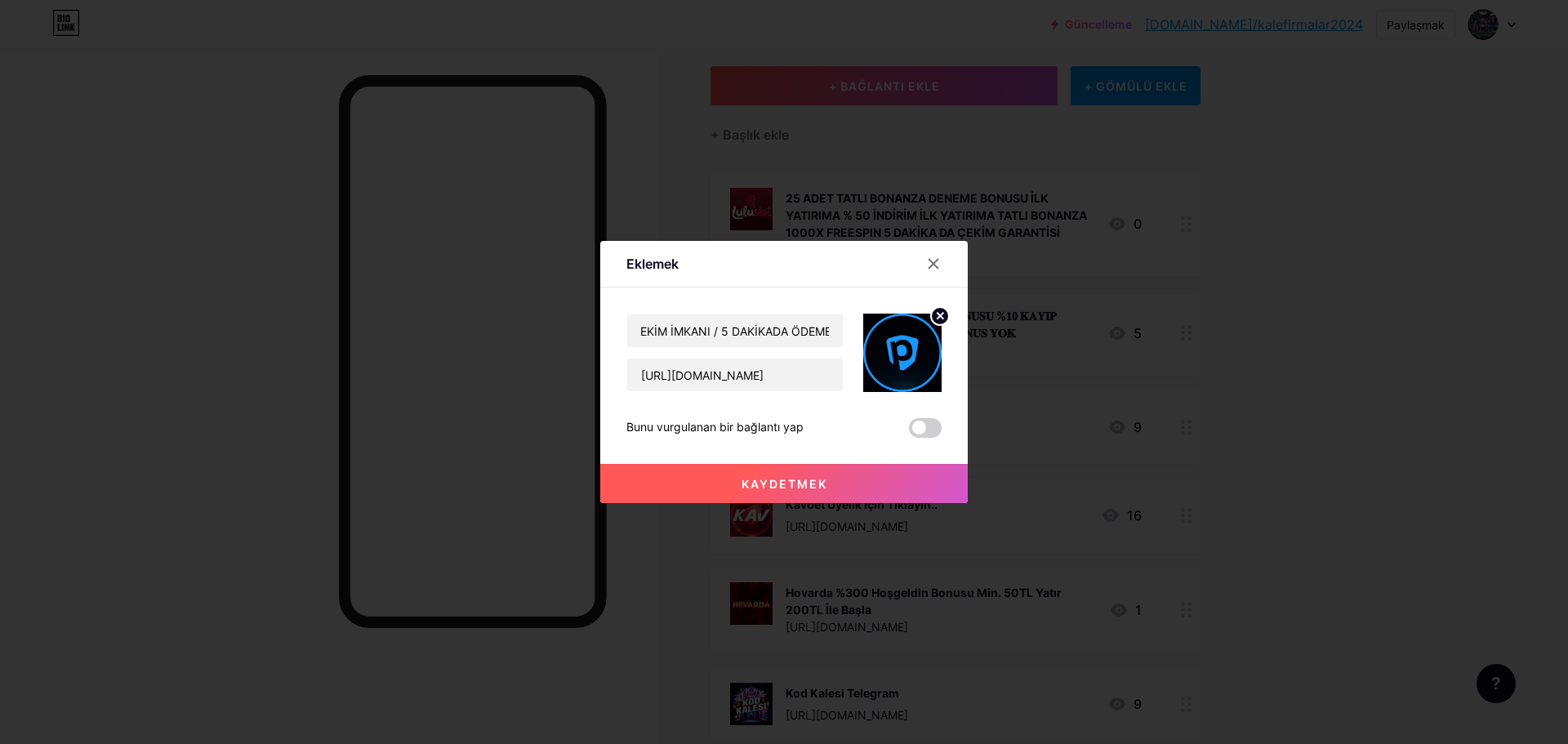
click at [793, 470] on button "Kaydetmek" at bounding box center [784, 483] width 367 height 40
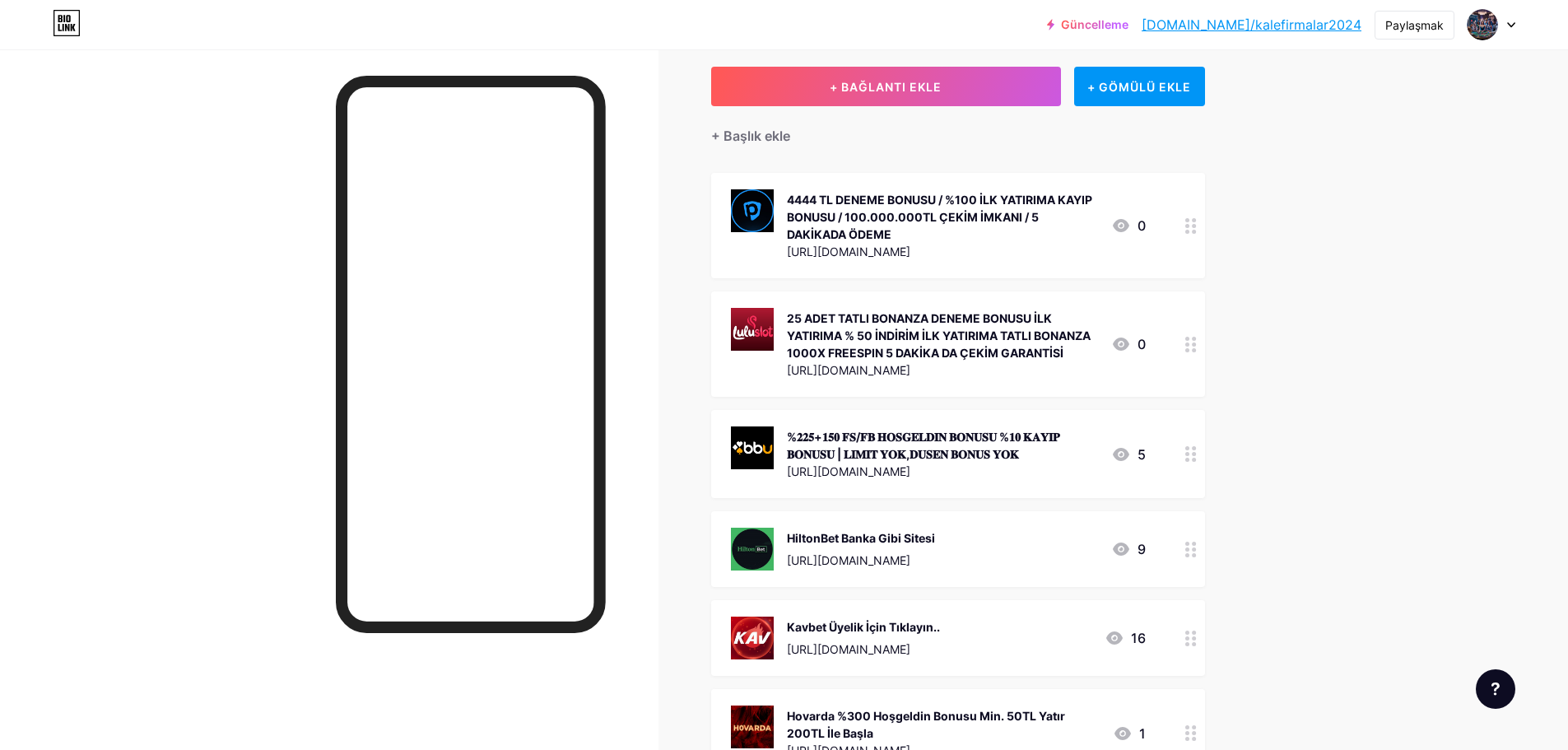
click at [1189, 344] on circle at bounding box center [1187, 345] width 4 height 4
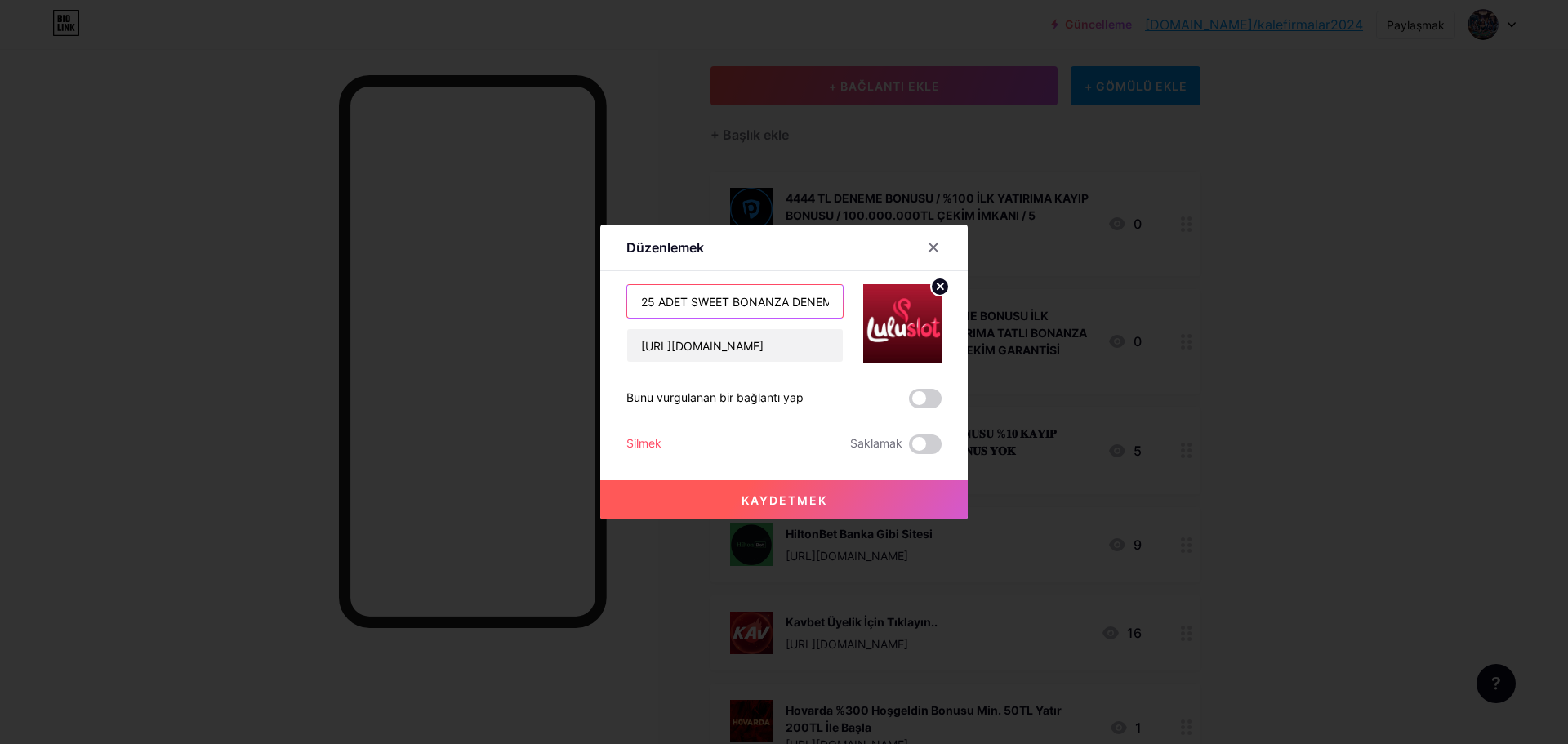
click at [780, 302] on input "25 ADET SWEET BONANZA DENEME BONUSU İLK YATIRIMA % 50 DİSCOUNT İLK YATIRIMA SWE…" at bounding box center [735, 301] width 216 height 33
paste input "25 ADET SWEET BONANZA DENEME BONUSU İLK YATIRIMA % 50 DİSCOUNT İLK YATIRIMA SWE…"
type input "25 ADET SWEET BONANZA DENEME BONUSU İLK YATIRIMA % 50 DİSCOUNT İLK YATIRIMA SWE…"
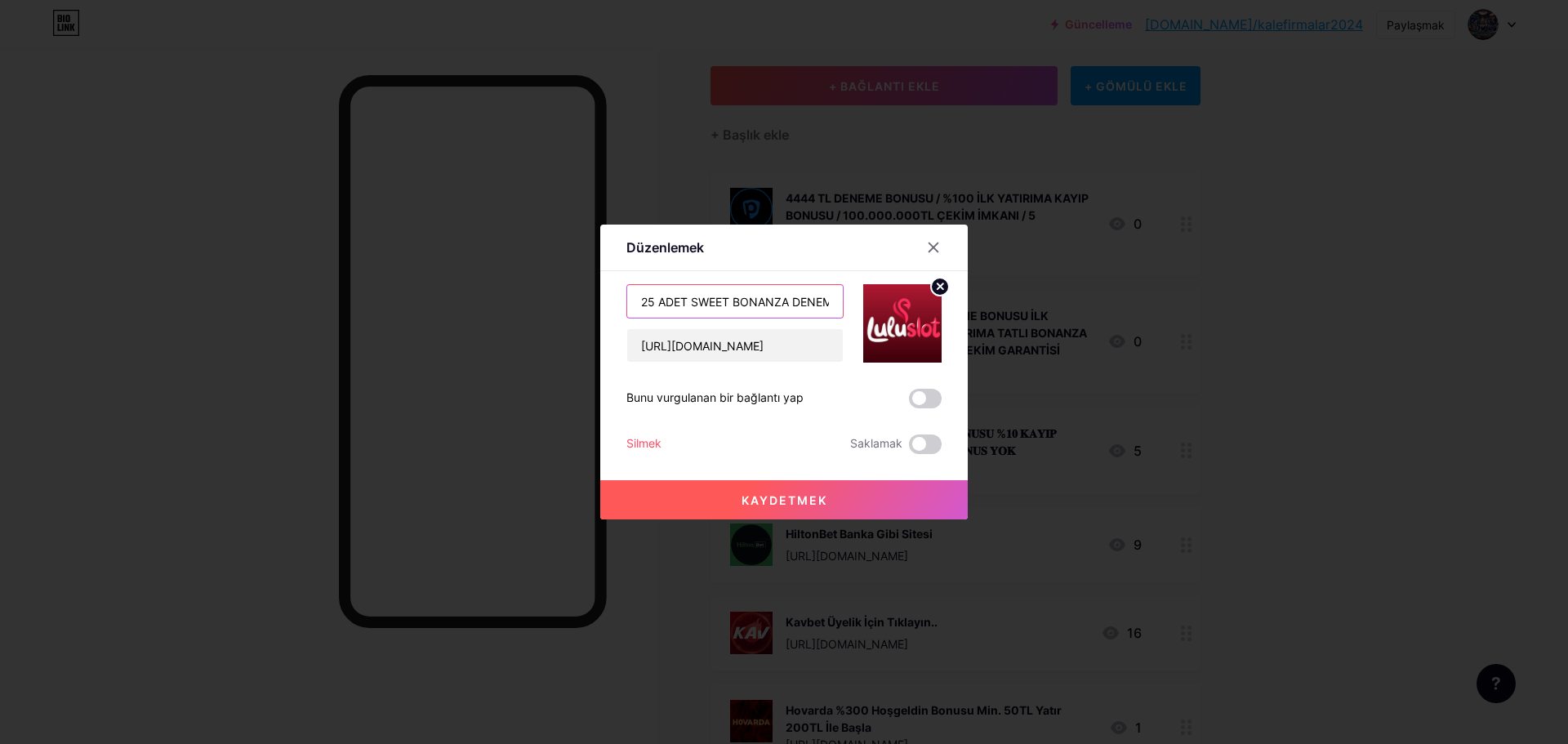
scroll to position [0, 682]
click at [807, 502] on font "Kaydetmek" at bounding box center [784, 500] width 86 height 14
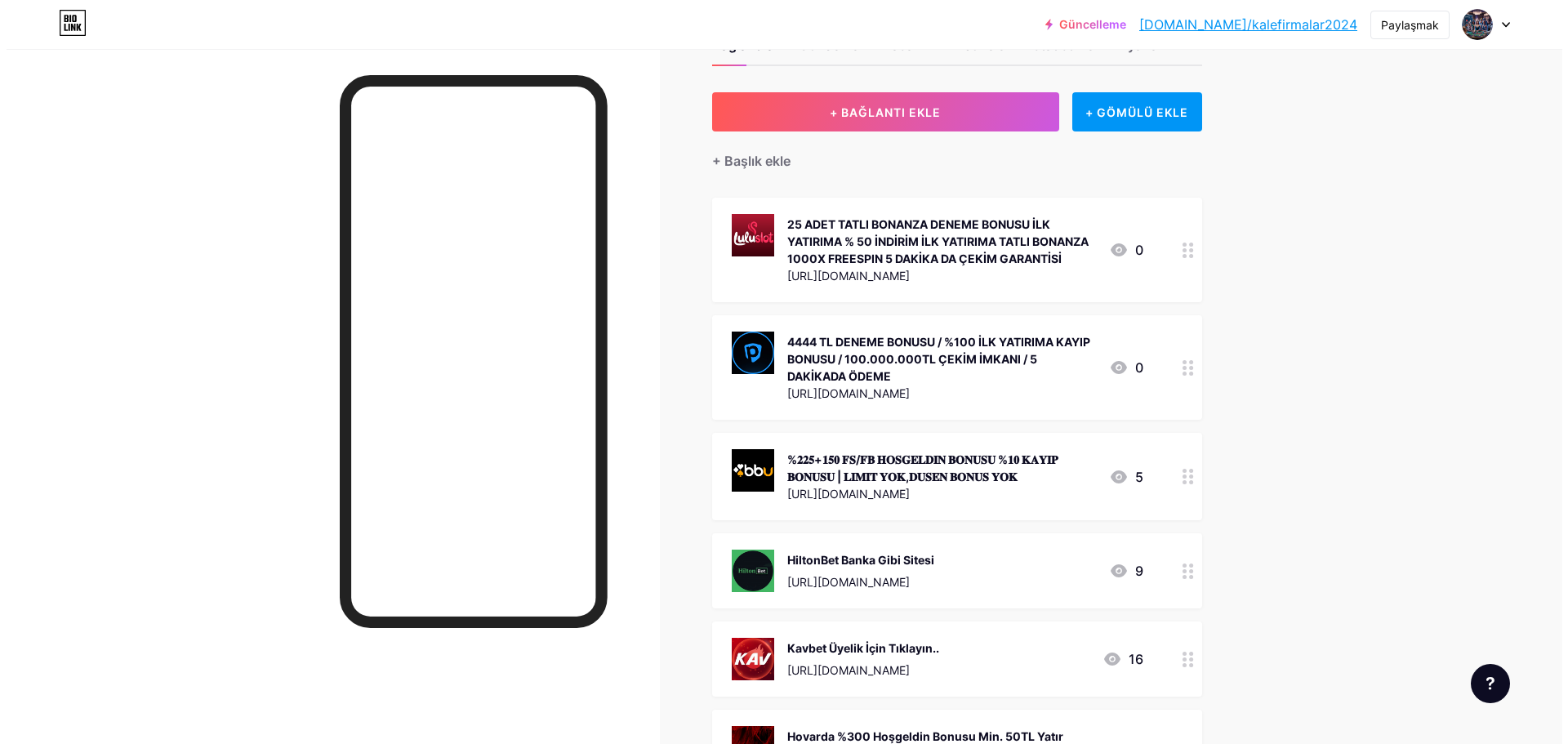
scroll to position [0, 0]
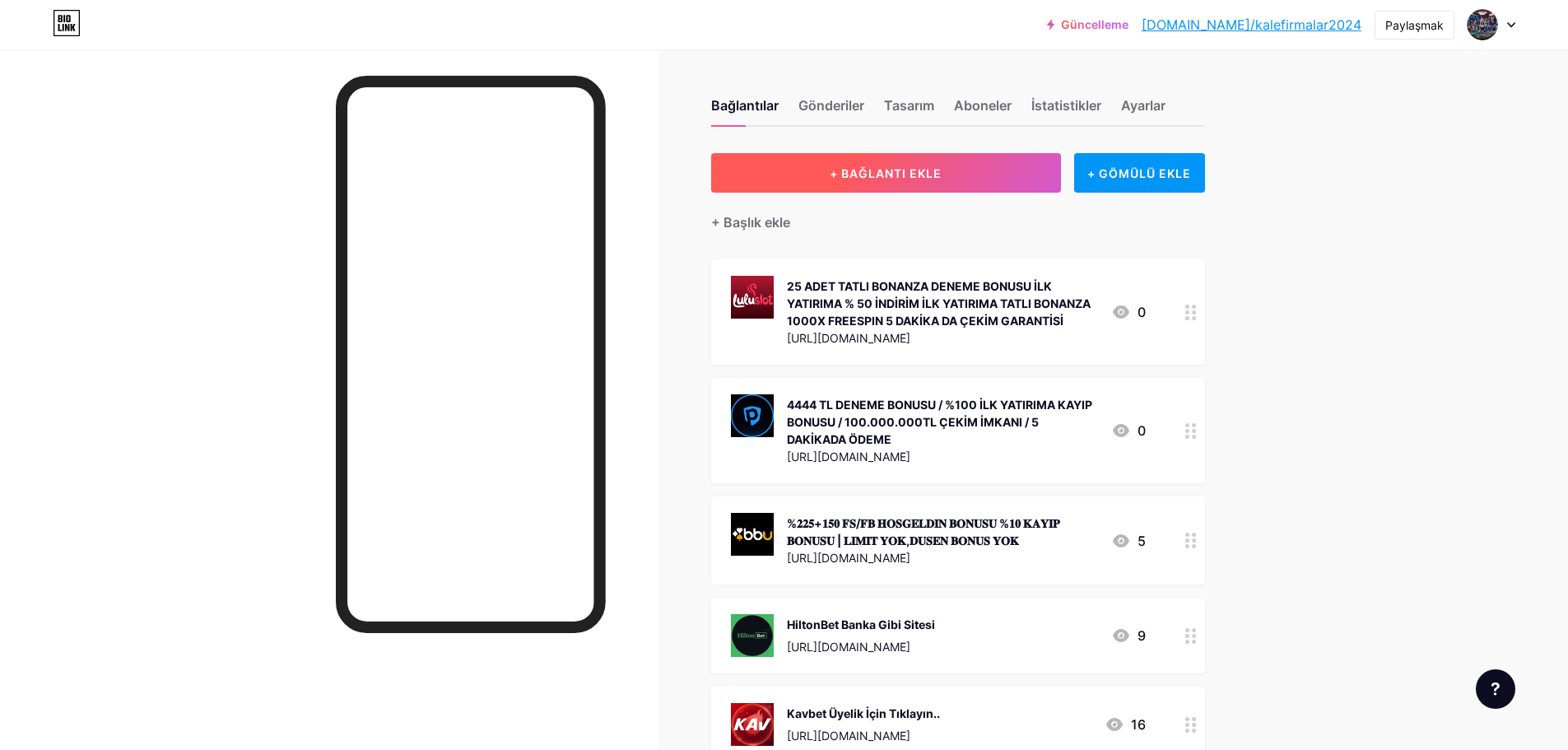
click at [970, 181] on button "+ BAĞLANTI EKLE" at bounding box center [885, 173] width 349 height 40
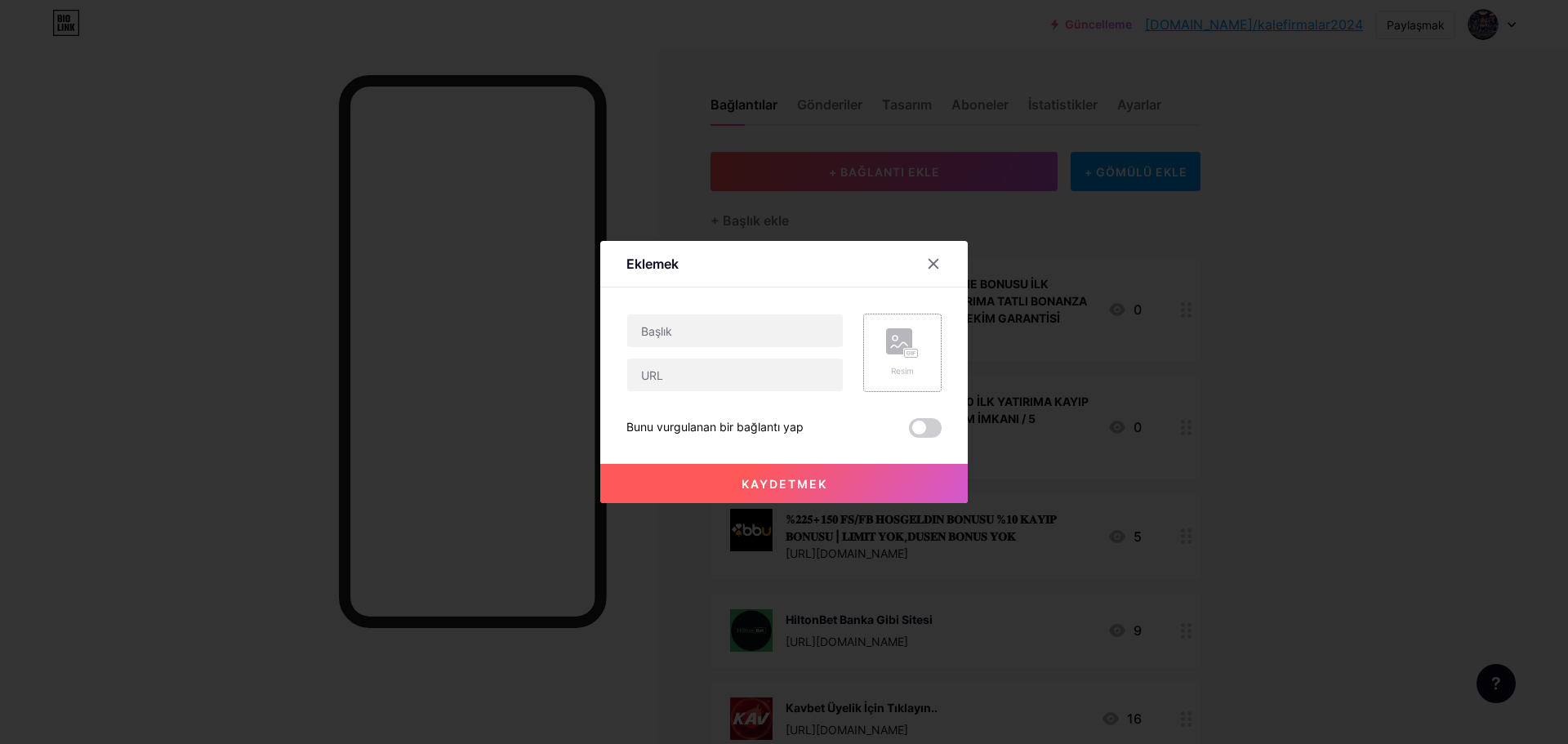
click at [934, 338] on div "Resim" at bounding box center [901, 353] width 78 height 78
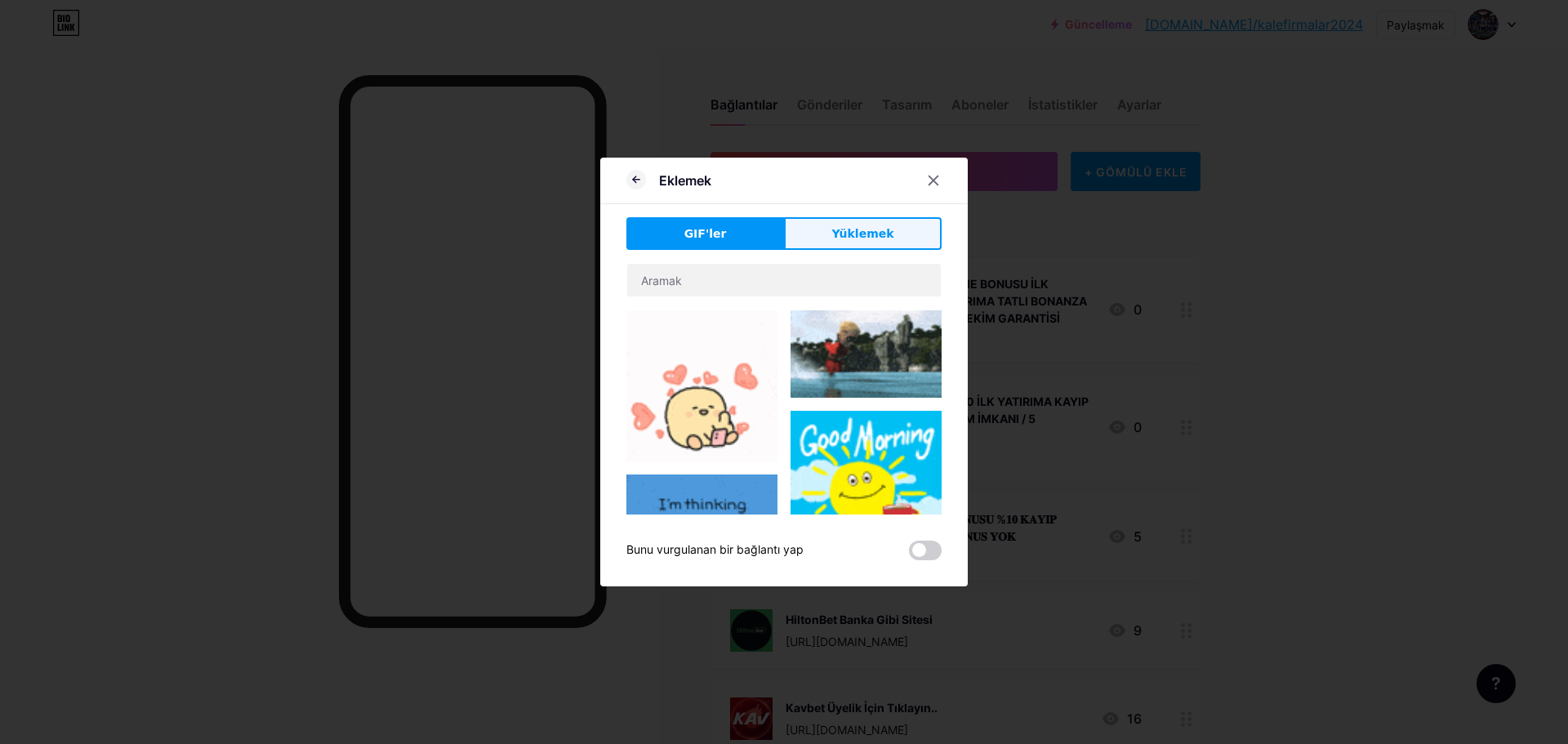
click at [841, 231] on font "Yüklemek" at bounding box center [862, 233] width 62 height 13
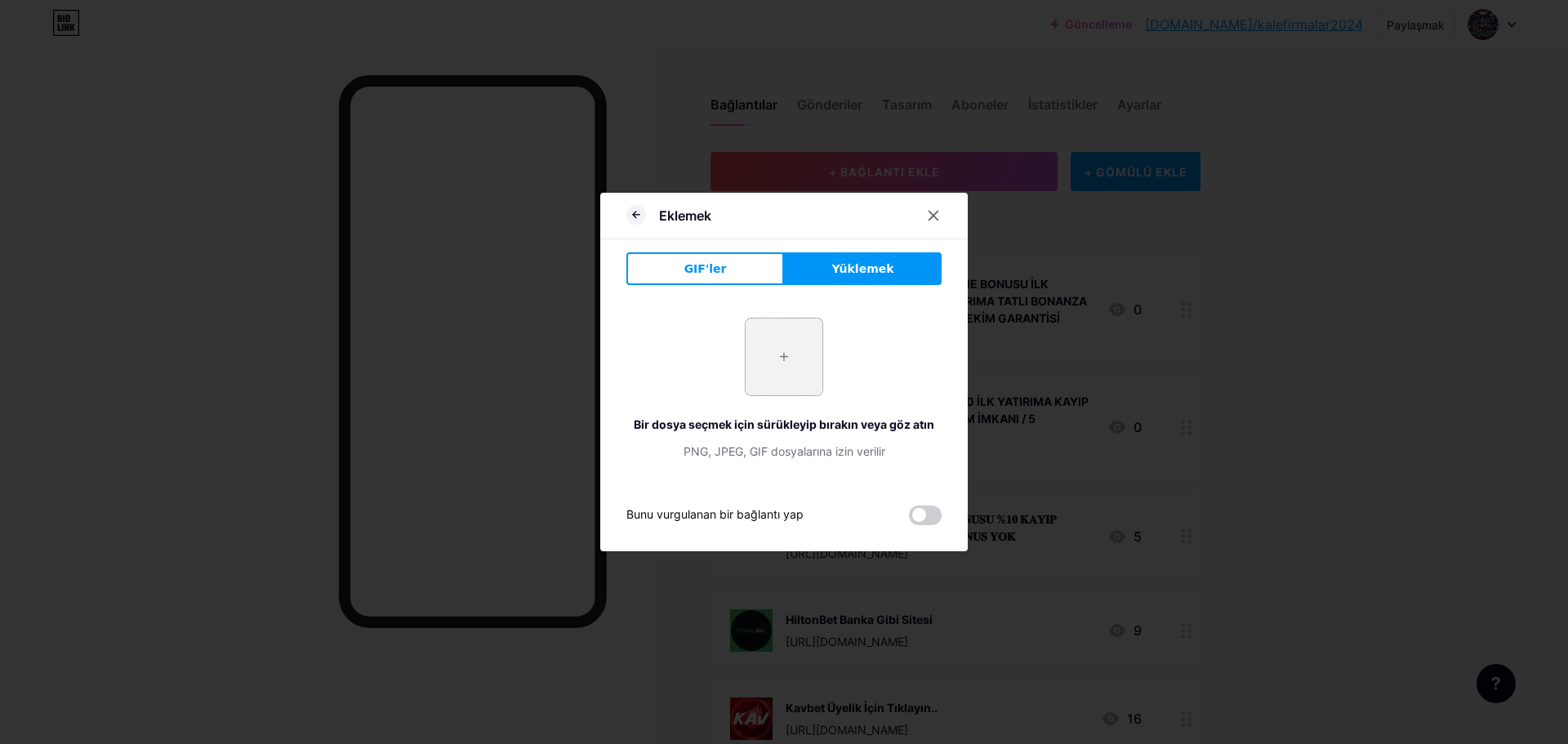
click at [761, 348] on input "file" at bounding box center [784, 358] width 77 height 77
type input "C:\fakepath\photo_2025-08-31_14-53-09.jpg"
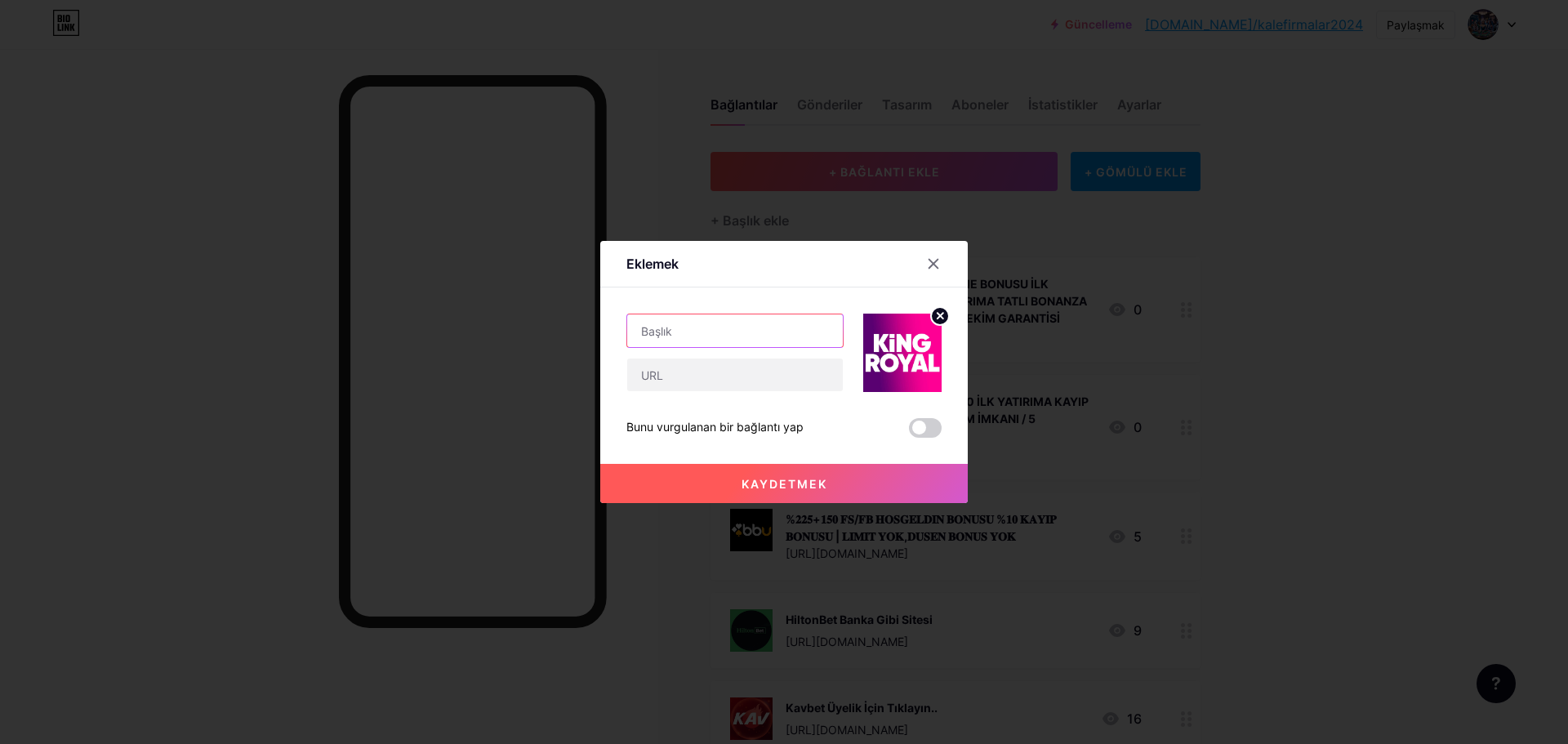
click at [778, 339] on input "text" at bounding box center [735, 330] width 216 height 33
paste input "KİNGROYAL - GÜNLÜK SINIRSIZ ÇEKİM İMKANI - 500 TL VEYA 500 FS DENEME BONUSU - %…"
type input "KİNGROYAL - GÜNLÜK SINIRSIZ ÇEKİM İMKANI - 500 TL VEYA 500 FS DENEME BONUSU - %…"
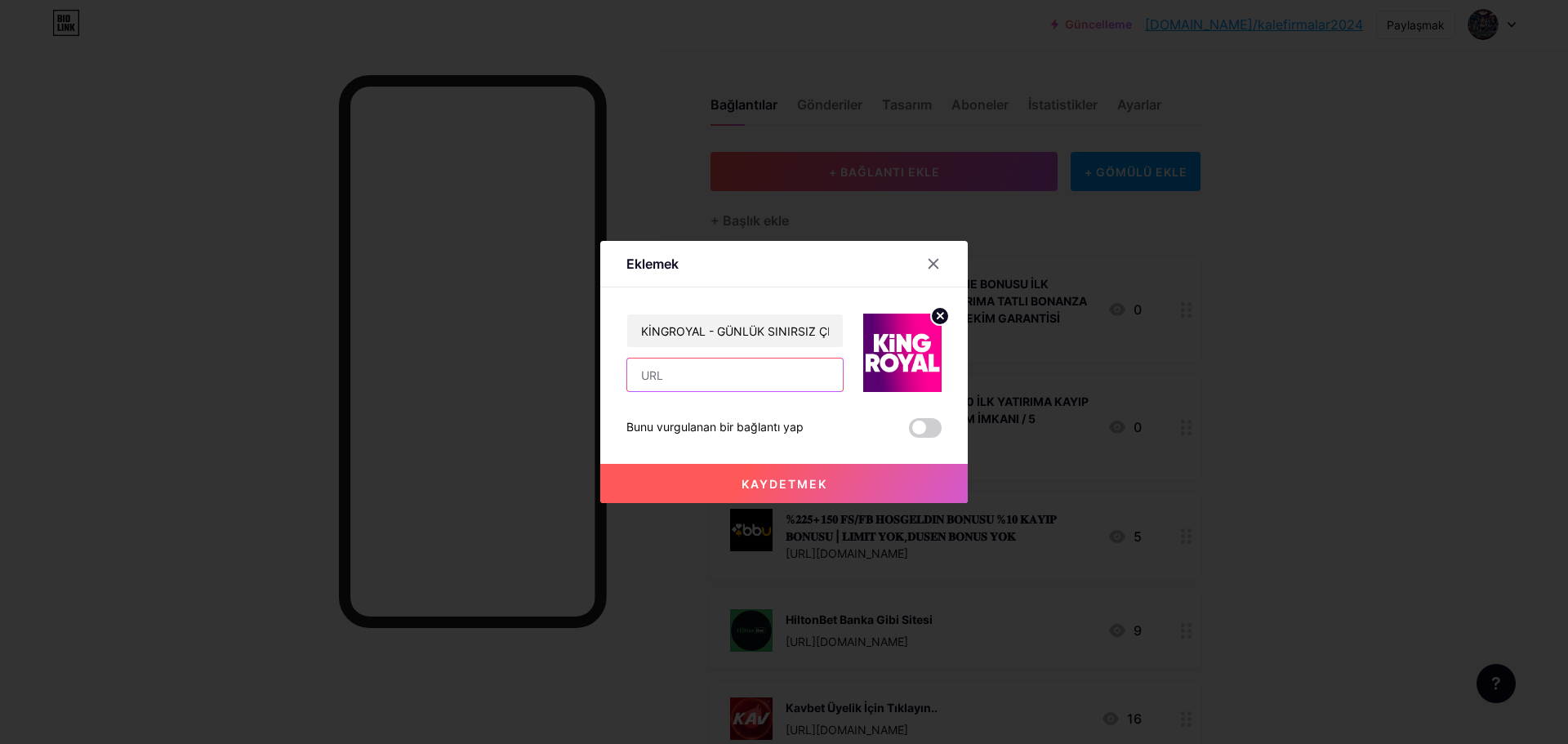
click at [747, 384] on input "text" at bounding box center [735, 374] width 216 height 33
paste input "[URL][DOMAIN_NAME]"
type input "[URL][DOMAIN_NAME]"
click at [797, 482] on font "Kaydetmek" at bounding box center [784, 484] width 86 height 14
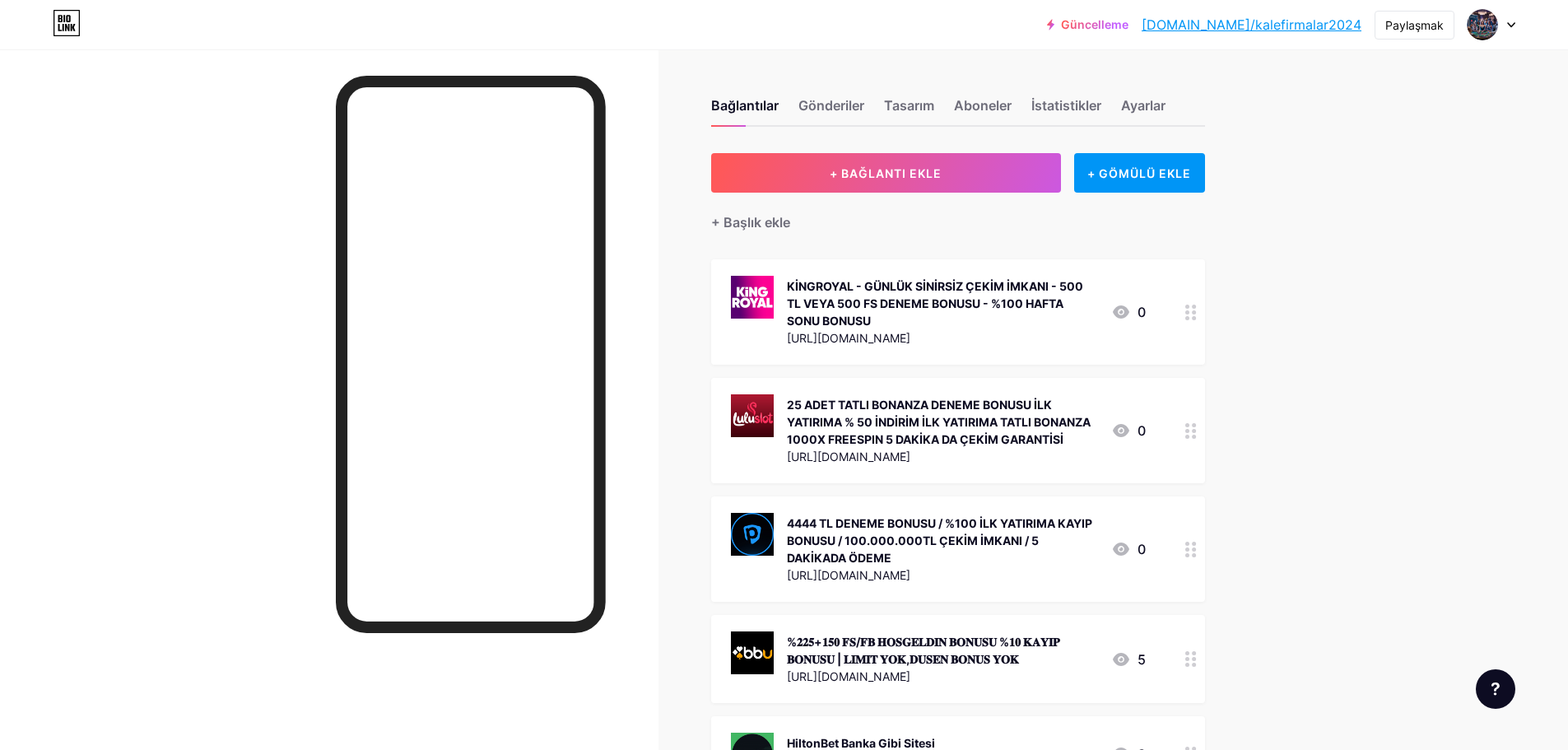
click at [1196, 312] on circle at bounding box center [1194, 313] width 4 height 4
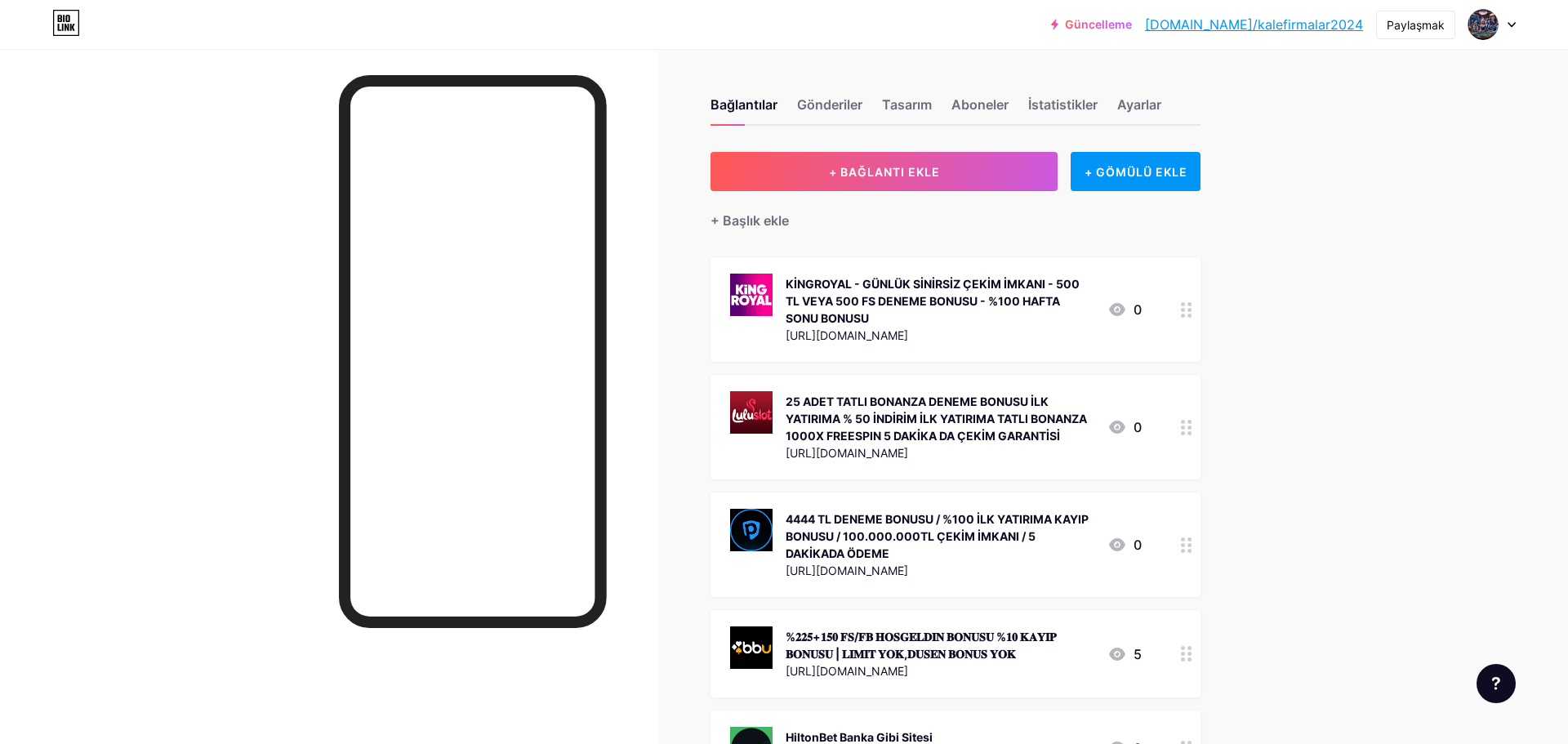
drag, startPoint x: 1192, startPoint y: 330, endPoint x: 1194, endPoint y: 340, distance: 10.2
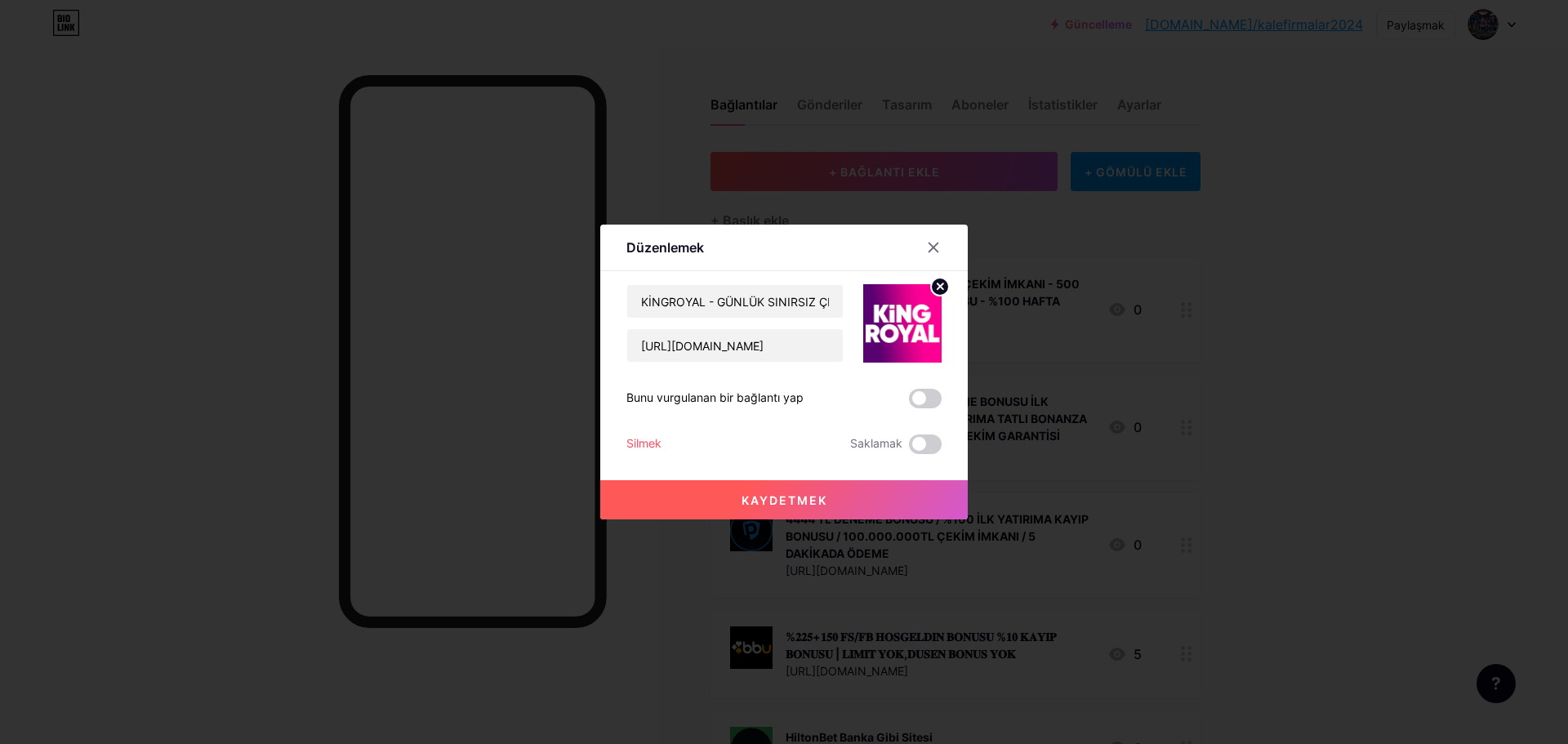
click at [1194, 338] on div at bounding box center [784, 372] width 1568 height 744
click at [1194, 342] on div at bounding box center [1182, 310] width 28 height 105
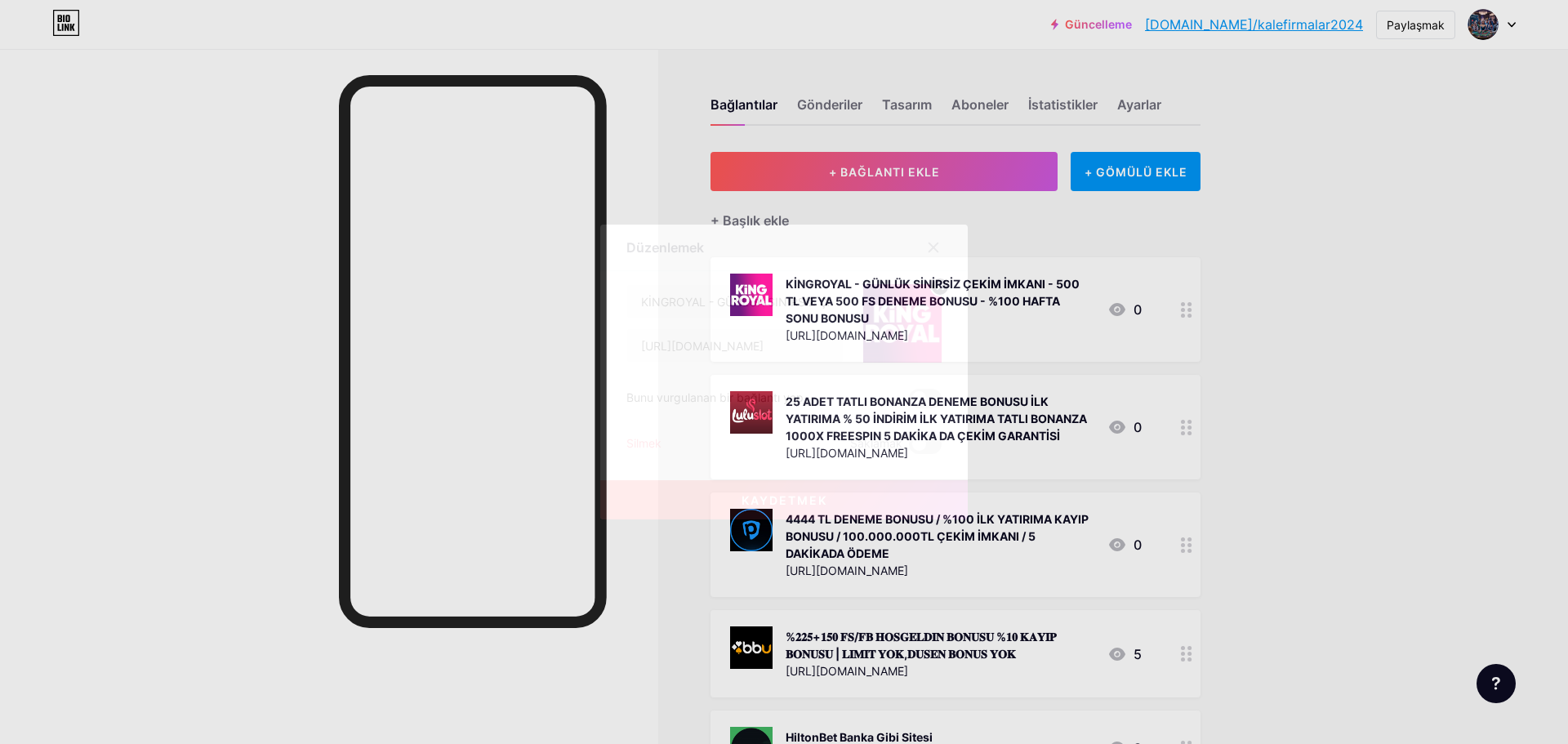
click at [1234, 325] on div at bounding box center [784, 372] width 1568 height 744
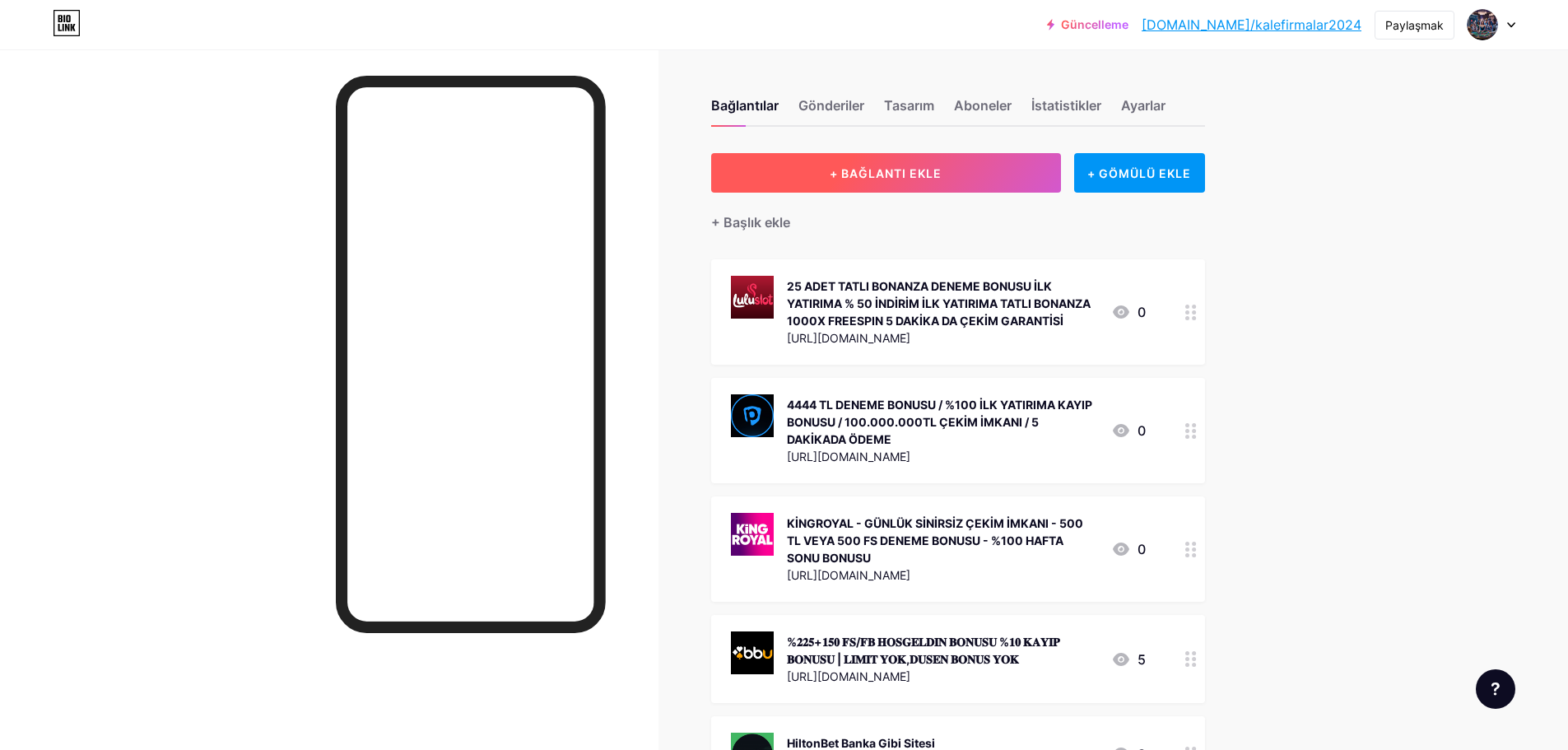
click at [984, 172] on button "+ BAĞLANTI EKLE" at bounding box center [885, 173] width 349 height 40
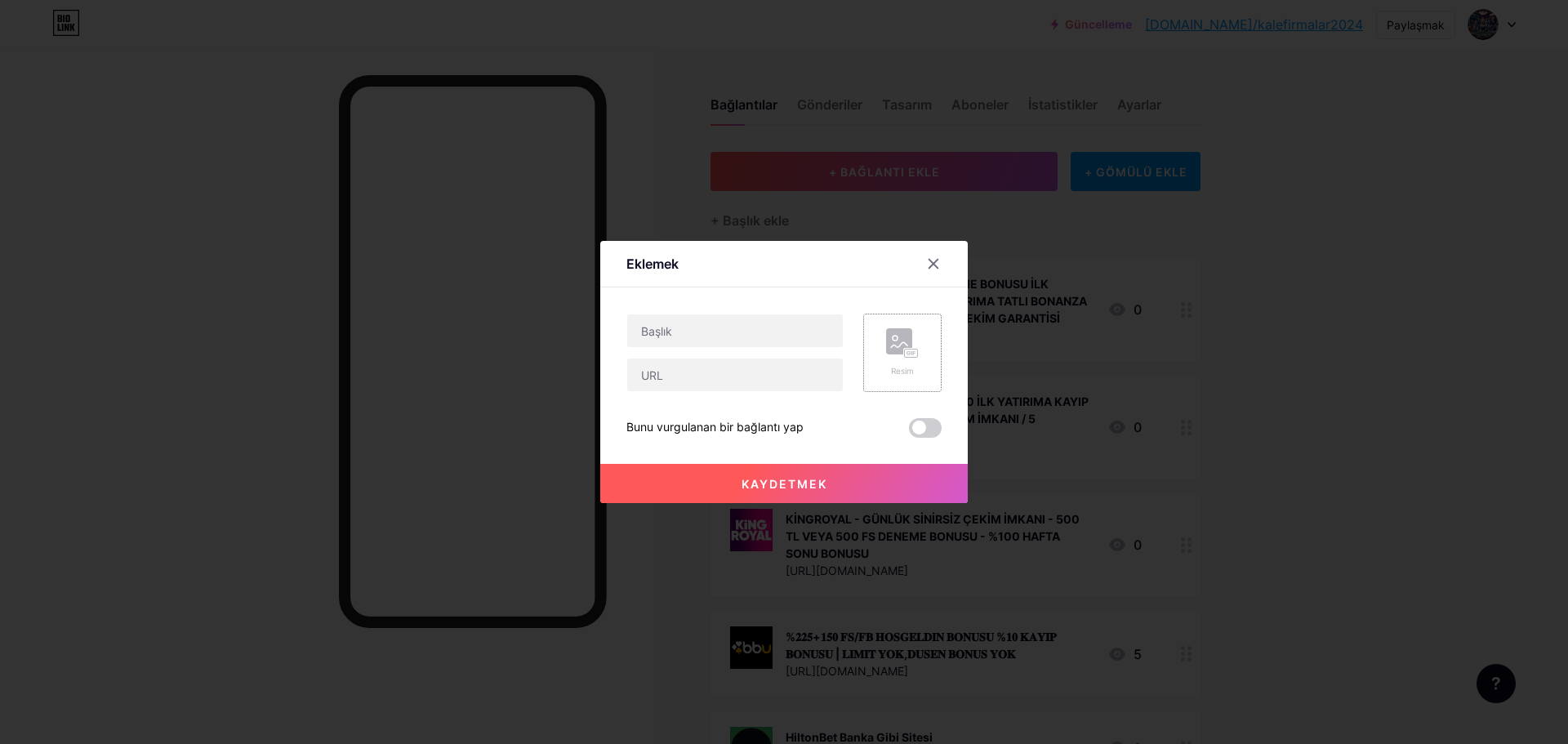
click at [905, 331] on rect at bounding box center [899, 341] width 26 height 26
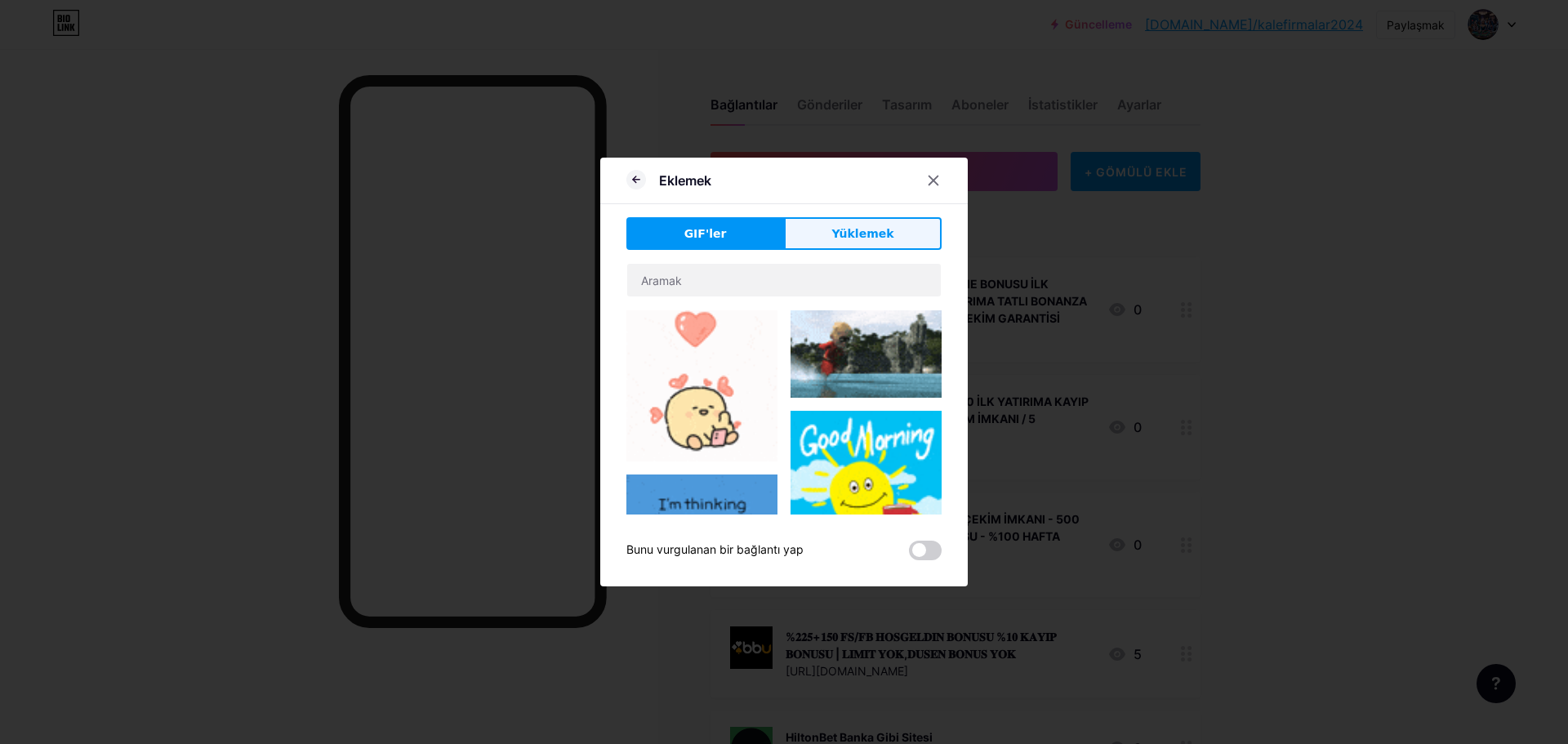
click at [849, 232] on font "Yüklemek" at bounding box center [862, 233] width 62 height 13
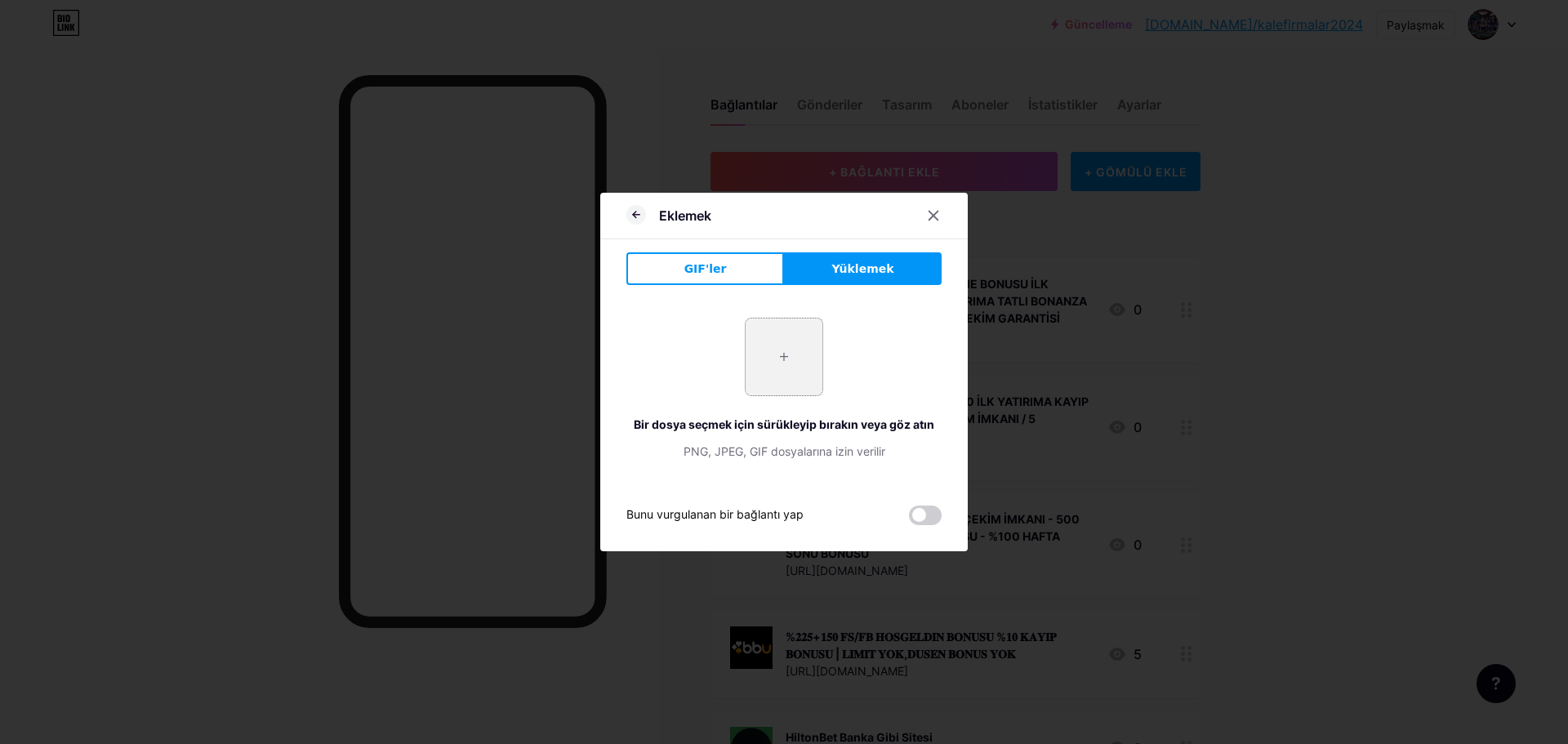
click at [798, 333] on input "file" at bounding box center [784, 358] width 77 height 77
type input "C:\fakepath\photo_2024-11-18_04-45-55.jpg"
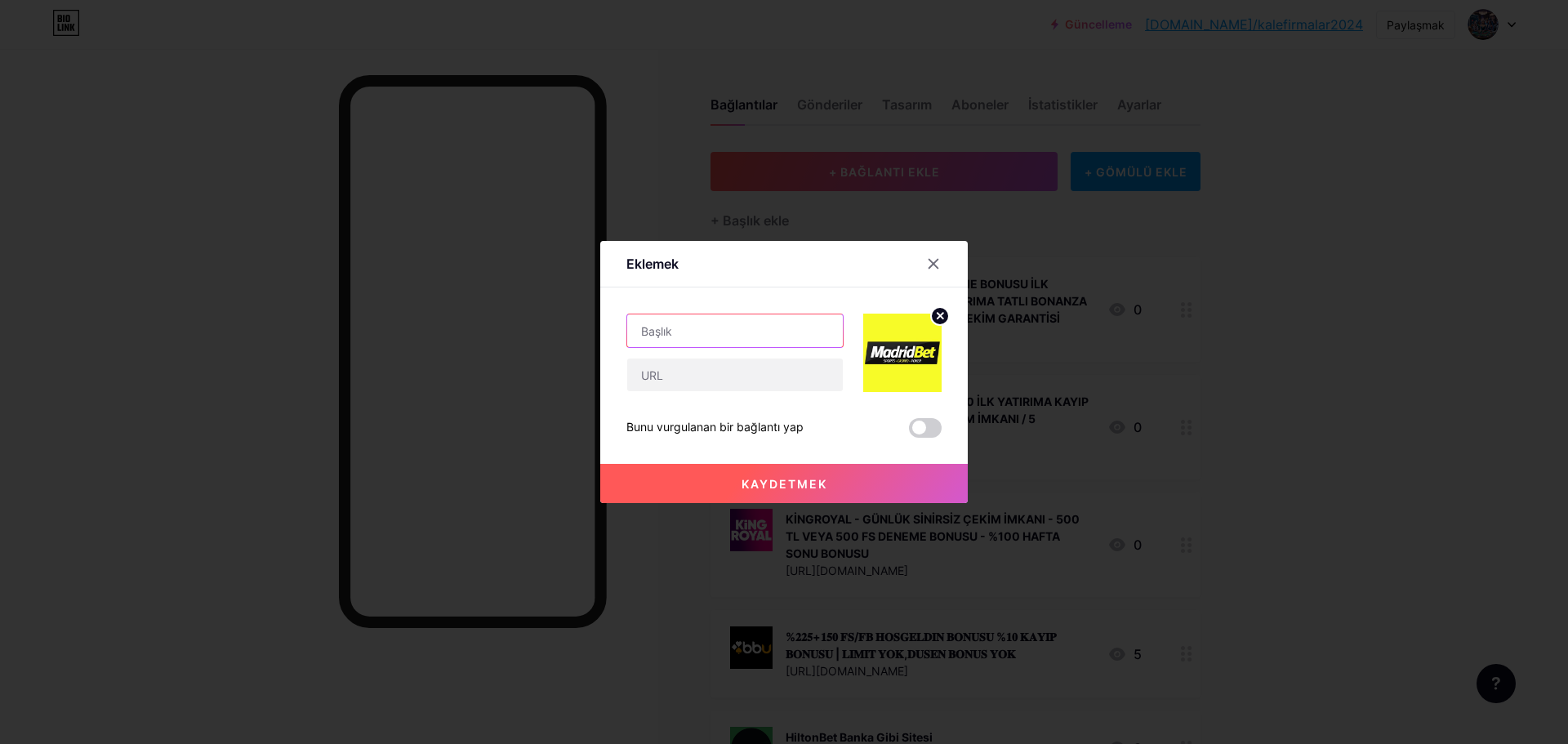
click at [766, 333] on input "text" at bounding box center [735, 330] width 216 height 33
paste input "MADRİDBET- 500 TL VEYA 500 FREESPİN DENEME BONUSU - %300 CASİNO HOŞ GELDİN BONU…"
type input "MADRİDBET- 500 TL VEYA 500 FREESPİN DENEME BONUSU - %300 CASİNO HOŞ GELDİN BONU…"
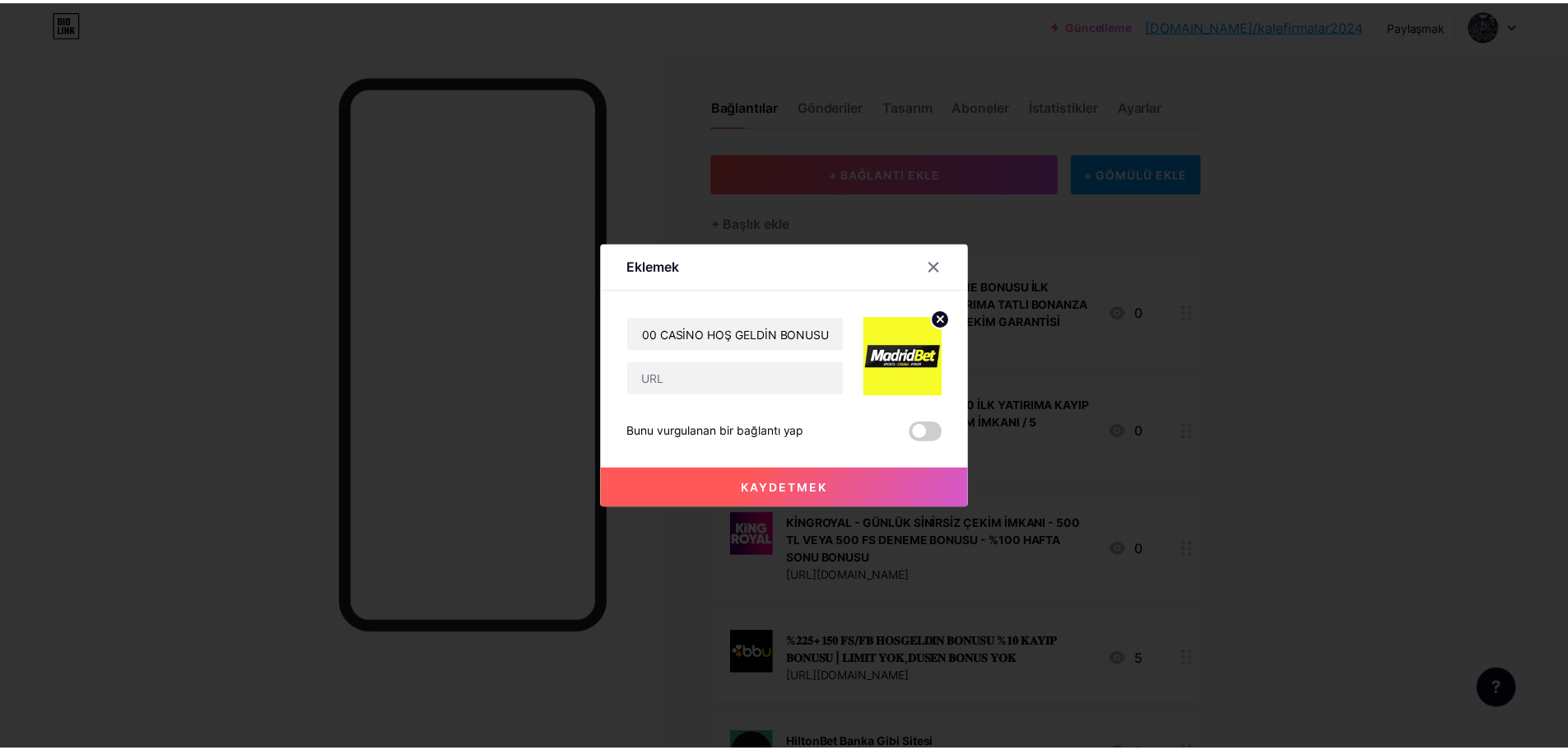
scroll to position [0, 0]
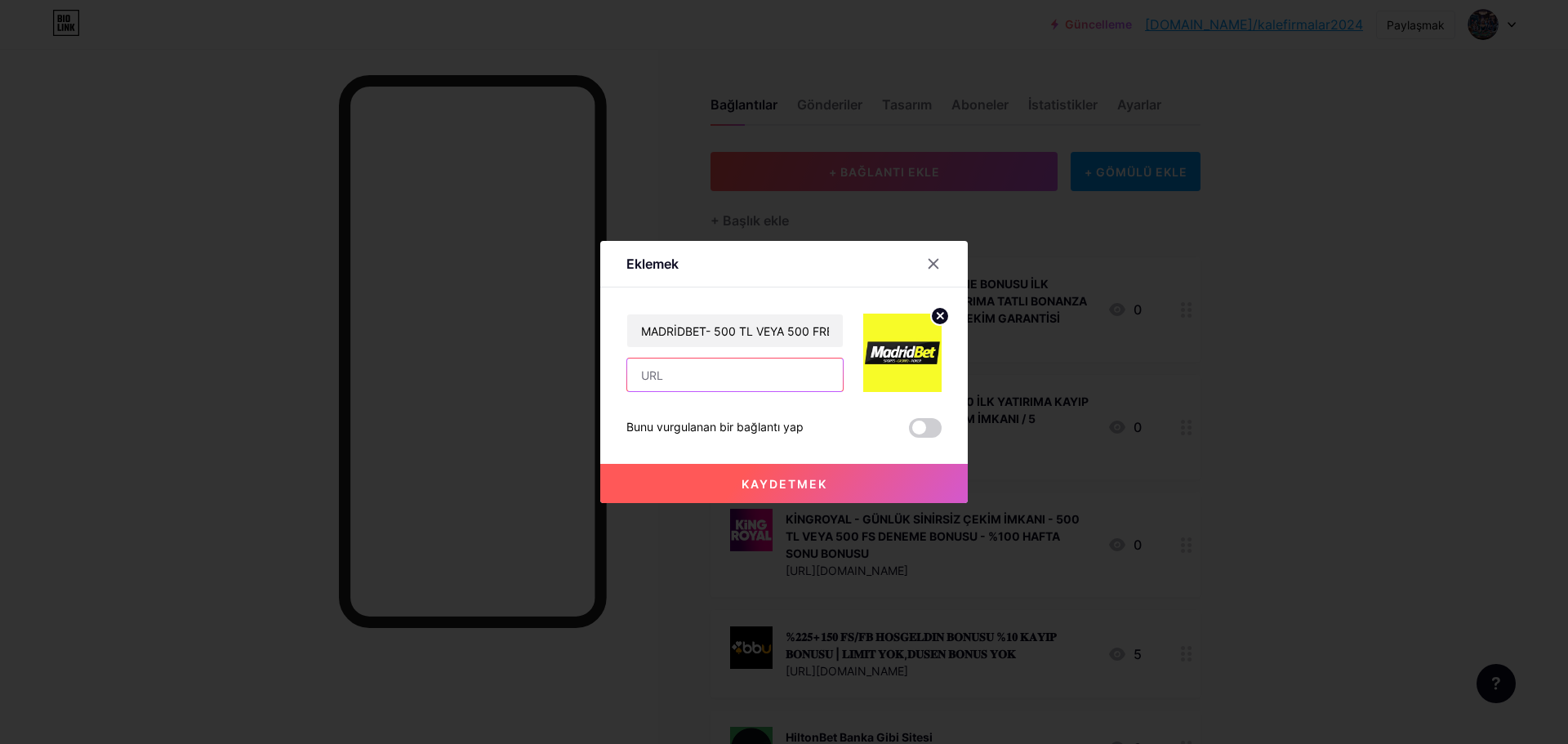
drag, startPoint x: 695, startPoint y: 385, endPoint x: 708, endPoint y: 385, distance: 13.0
click at [695, 385] on input "text" at bounding box center [735, 374] width 216 height 33
paste input "[URL][DOMAIN_NAME]"
type input "[URL][DOMAIN_NAME]"
click at [799, 478] on font "Kaydetmek" at bounding box center [784, 484] width 86 height 14
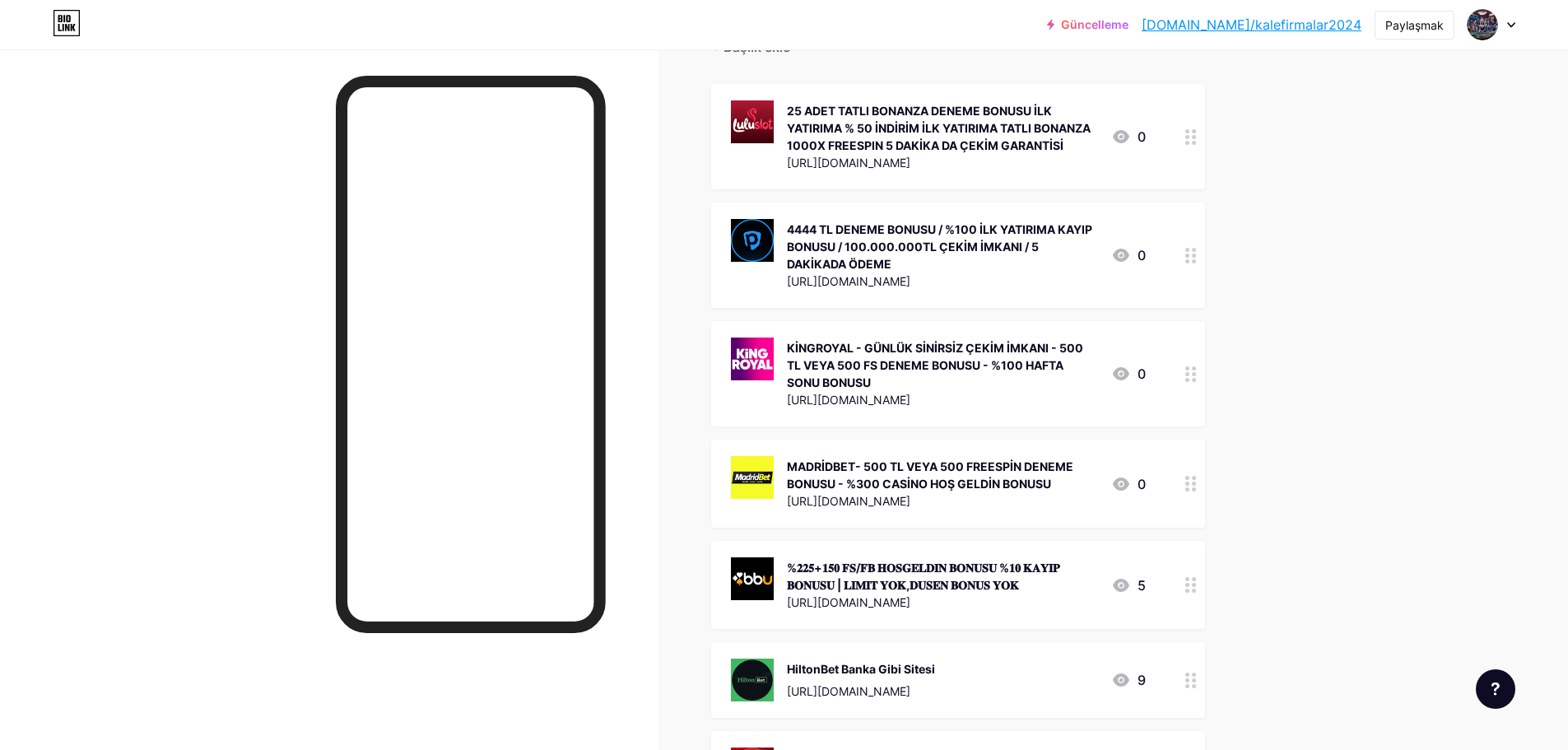
scroll to position [82, 0]
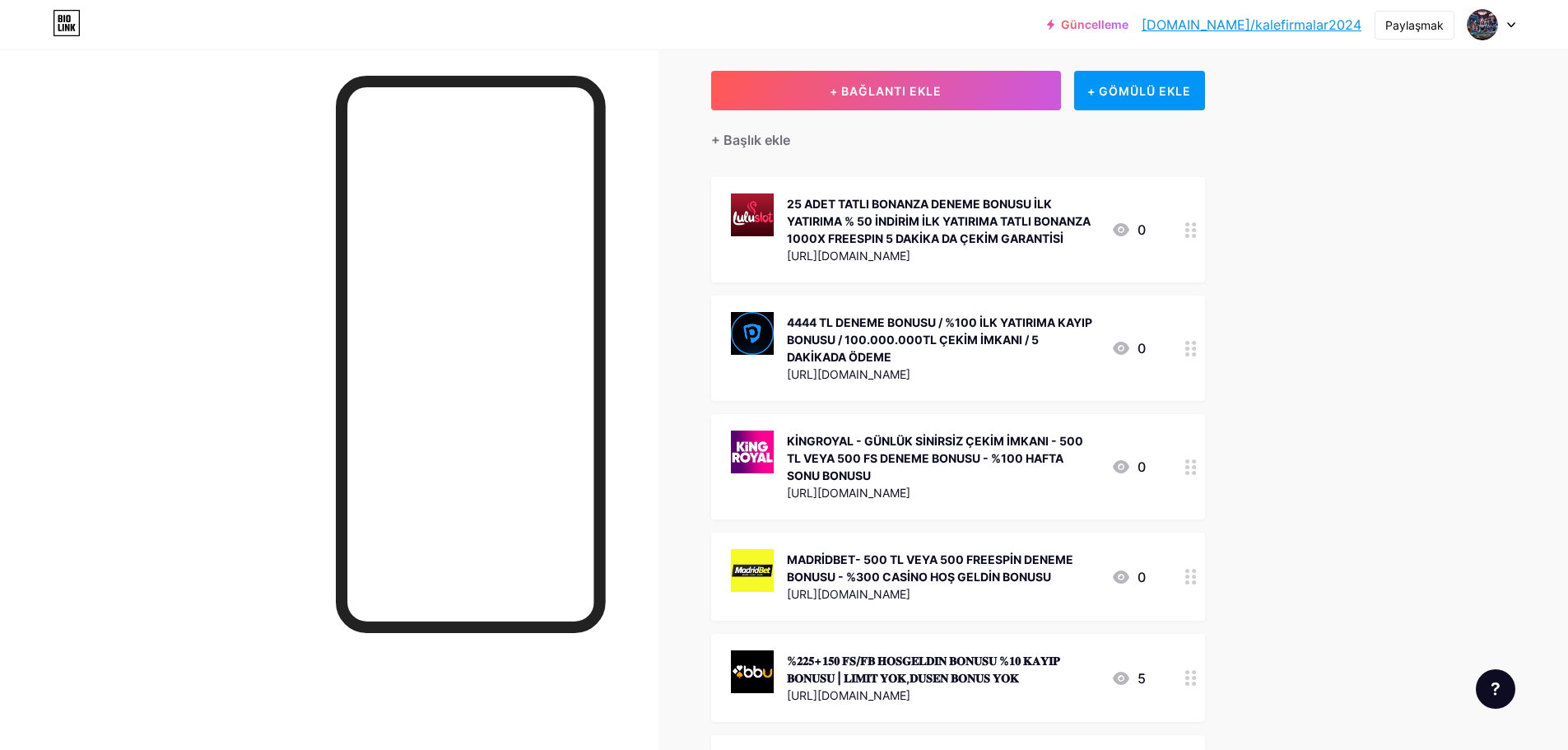
click at [1247, 22] on font "[DOMAIN_NAME]/kalefirmalar2024" at bounding box center [1252, 24] width 220 height 16
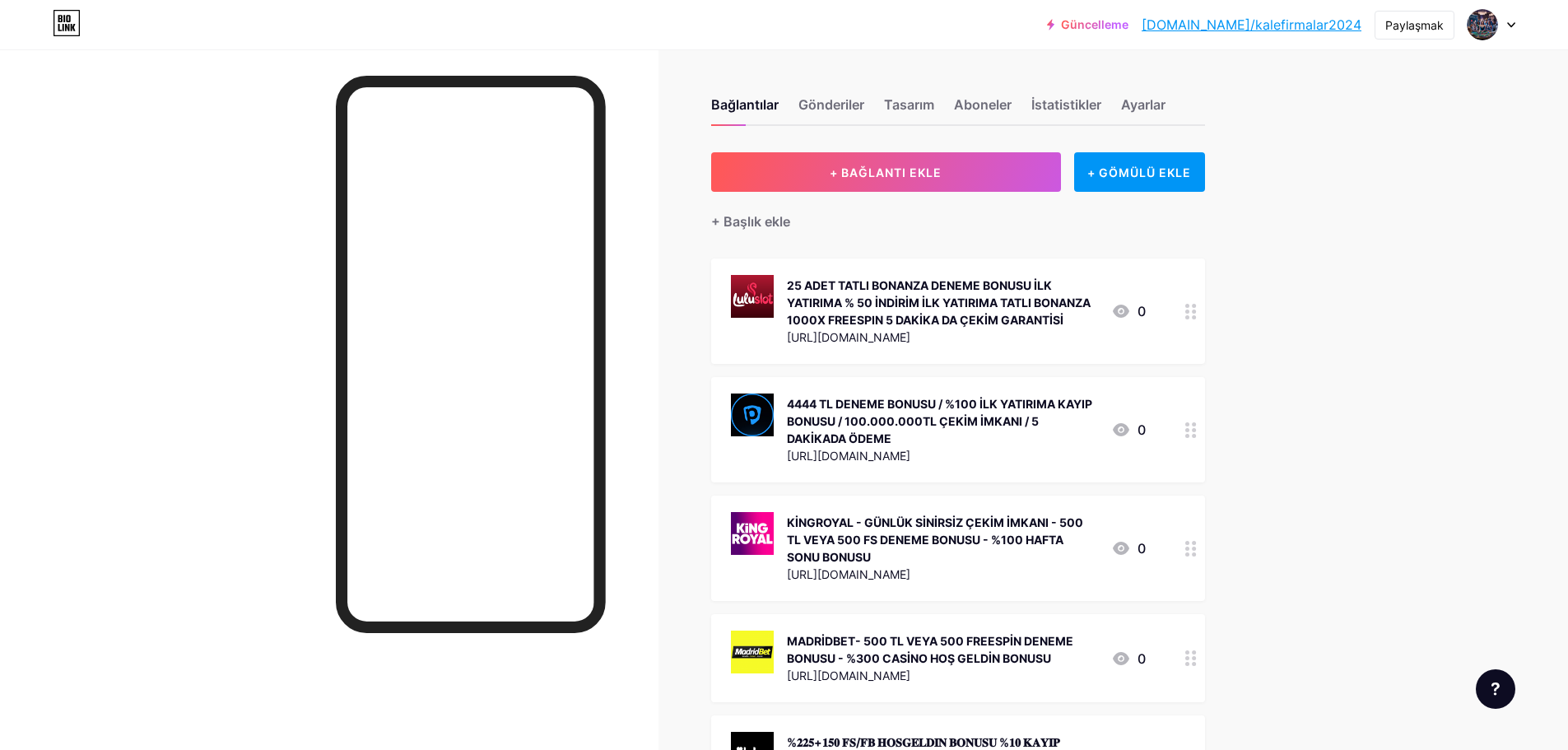
scroll to position [0, 0]
click at [1270, 29] on font "[DOMAIN_NAME]/kalefirmalar2024" at bounding box center [1252, 24] width 220 height 16
